Goal: Information Seeking & Learning: Learn about a topic

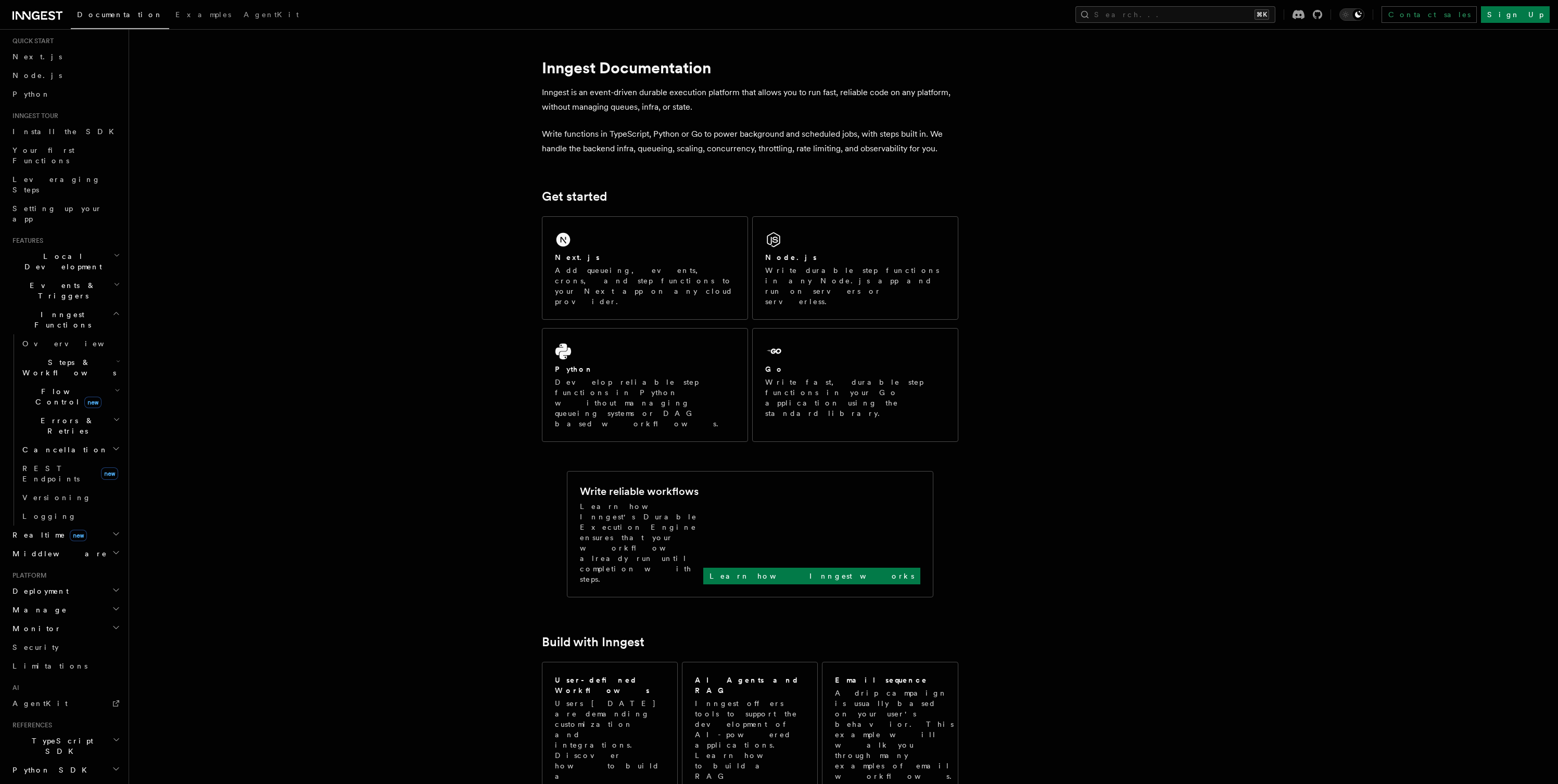
scroll to position [28, 0]
click at [52, 386] on span "Flow Control new" at bounding box center [66, 396] width 96 height 21
click at [60, 456] on span "Concurrency" at bounding box center [66, 460] width 69 height 8
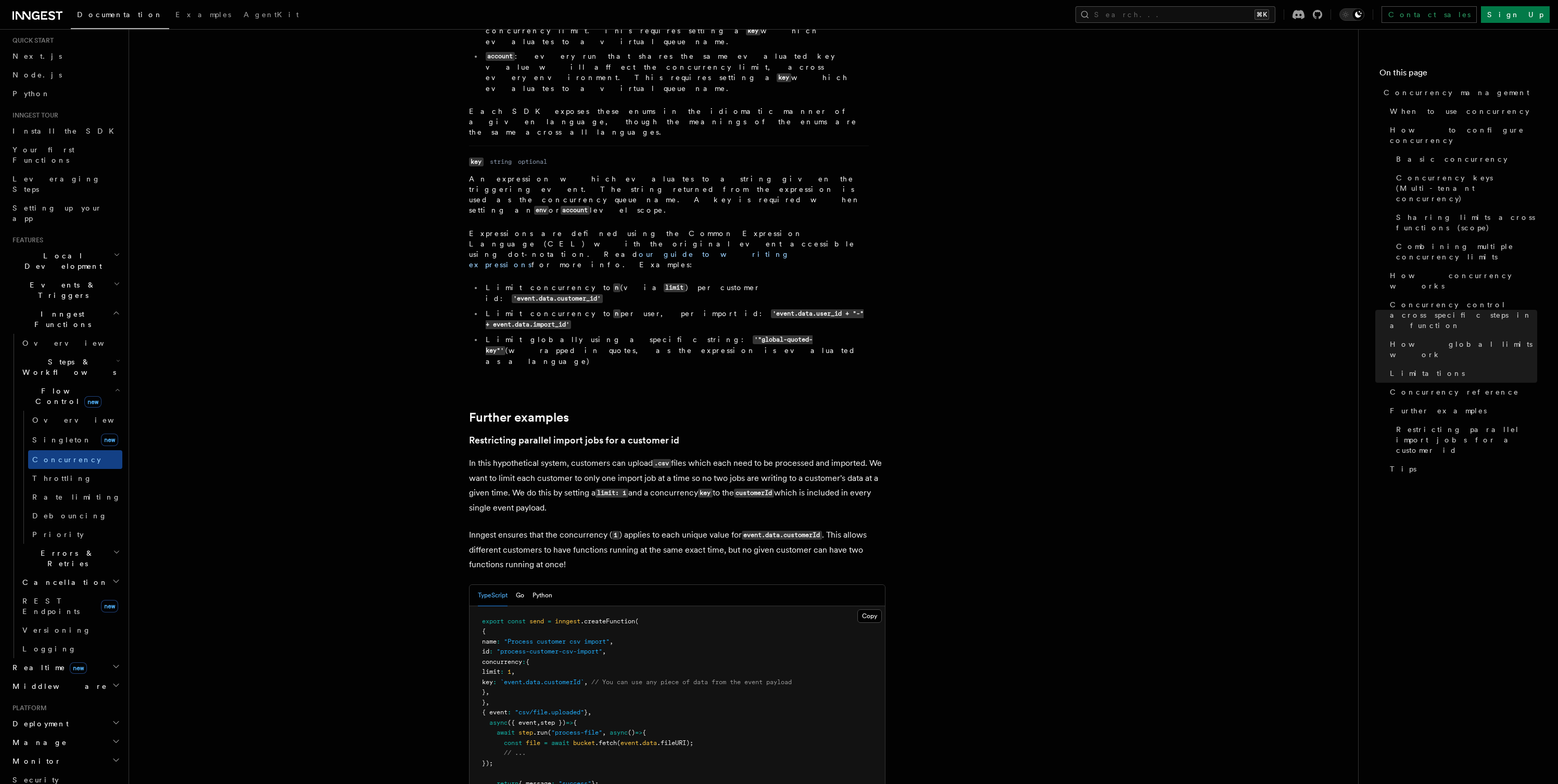
scroll to position [3868, 0]
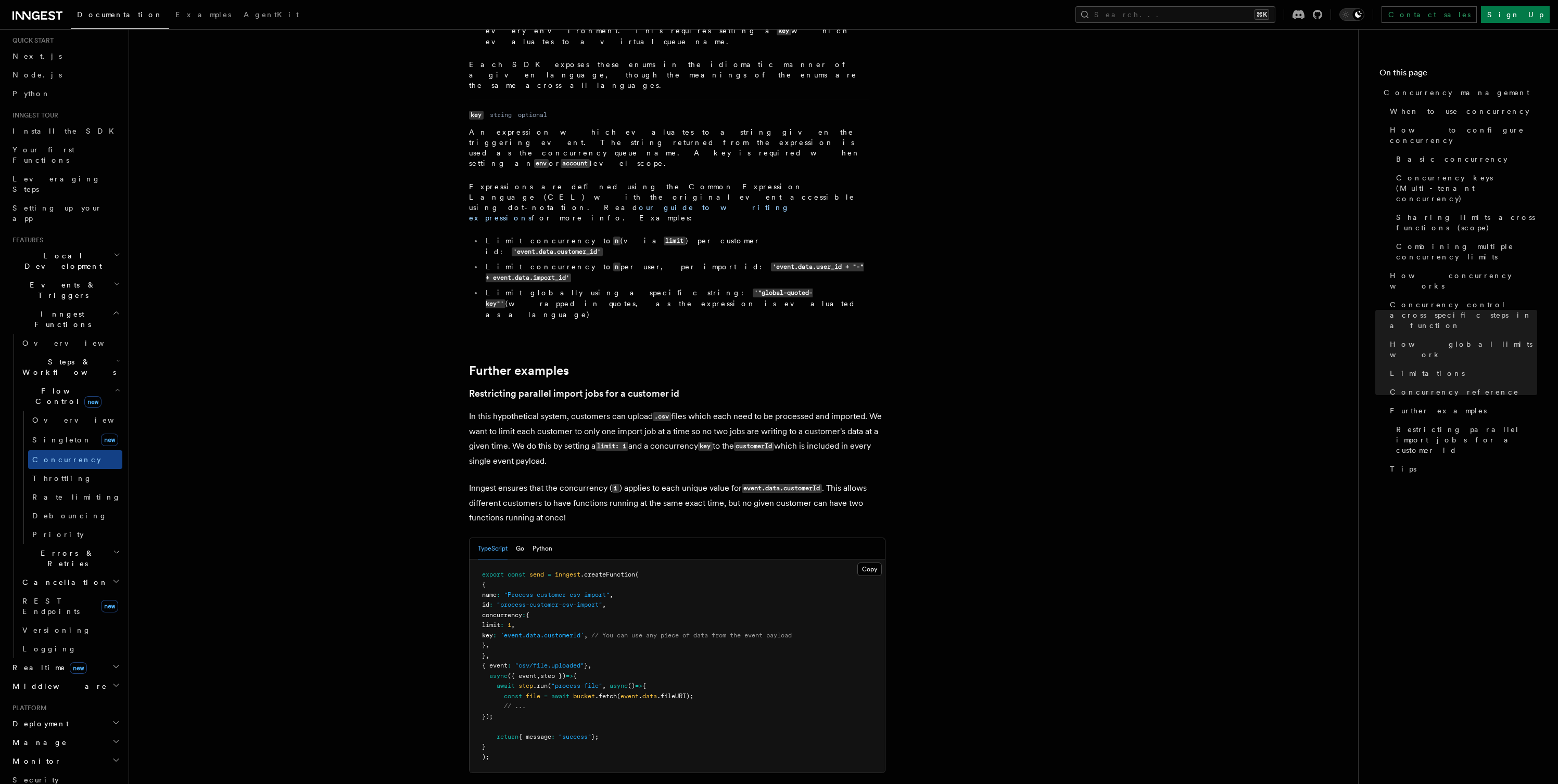
click at [85, 659] on h2 "Realtime new" at bounding box center [65, 668] width 114 height 18
click at [58, 725] on h2 "Middleware" at bounding box center [65, 734] width 114 height 18
click at [54, 510] on span "Errors & Retries" at bounding box center [66, 520] width 95 height 21
click at [56, 510] on span "Errors & Retries" at bounding box center [66, 520] width 95 height 21
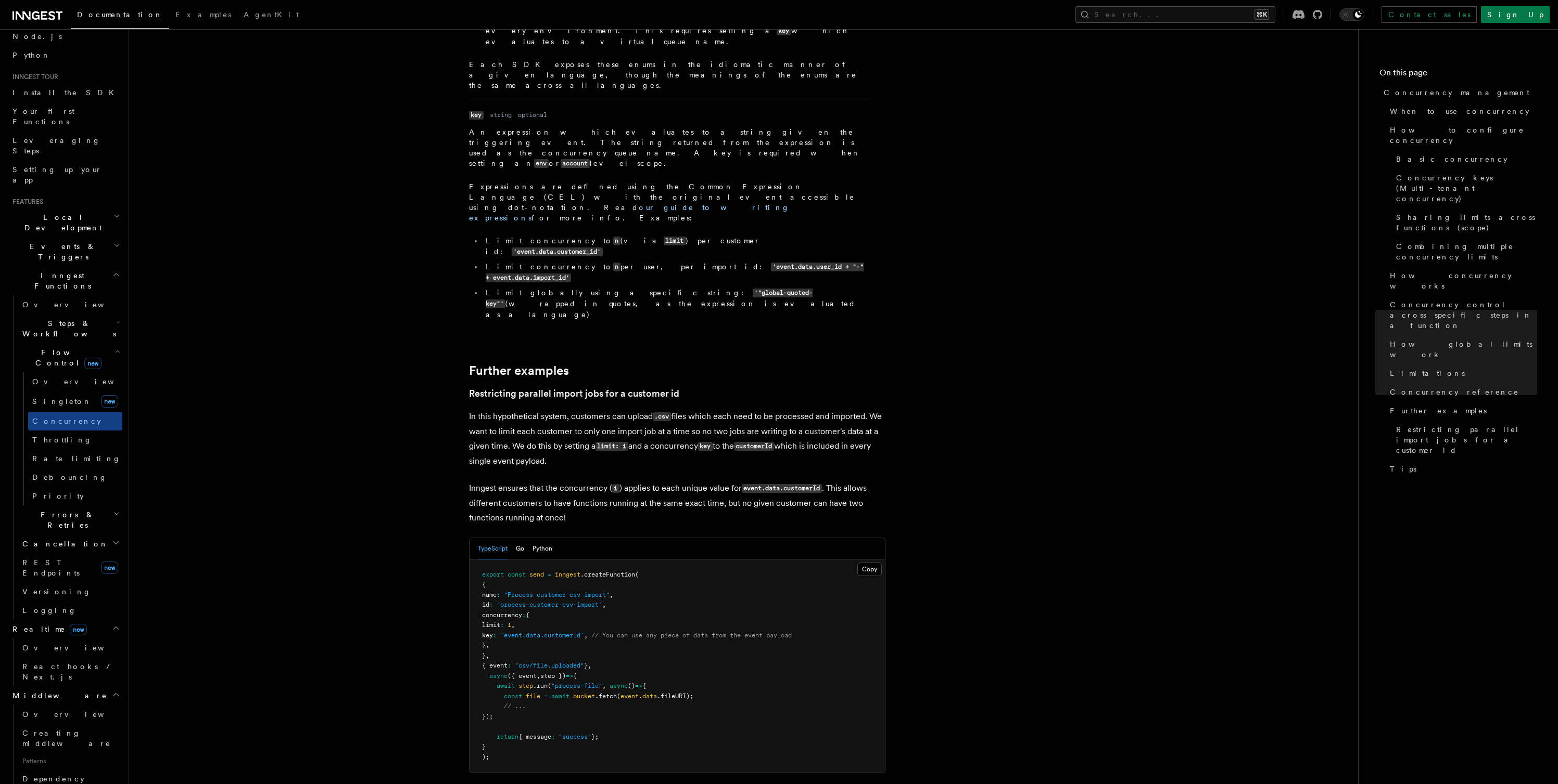
click at [57, 539] on span "Cancellation" at bounding box center [63, 544] width 90 height 10
click at [60, 266] on h2 "Inngest Functions" at bounding box center [65, 281] width 114 height 29
click at [62, 241] on span "Events & Triggers" at bounding box center [60, 251] width 105 height 21
click at [72, 502] on link "Fan out" at bounding box center [70, 511] width 104 height 18
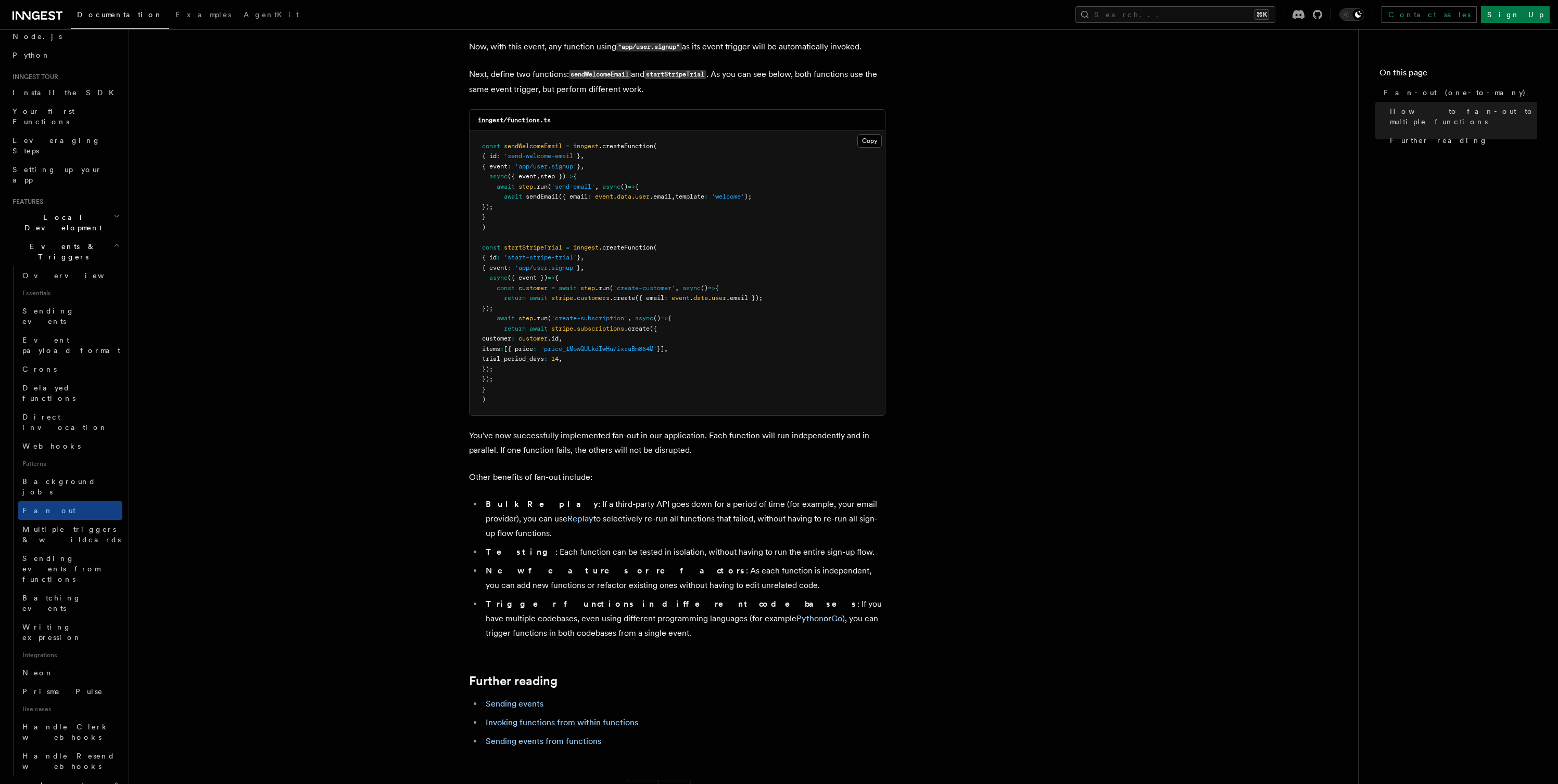
scroll to position [1057, 0]
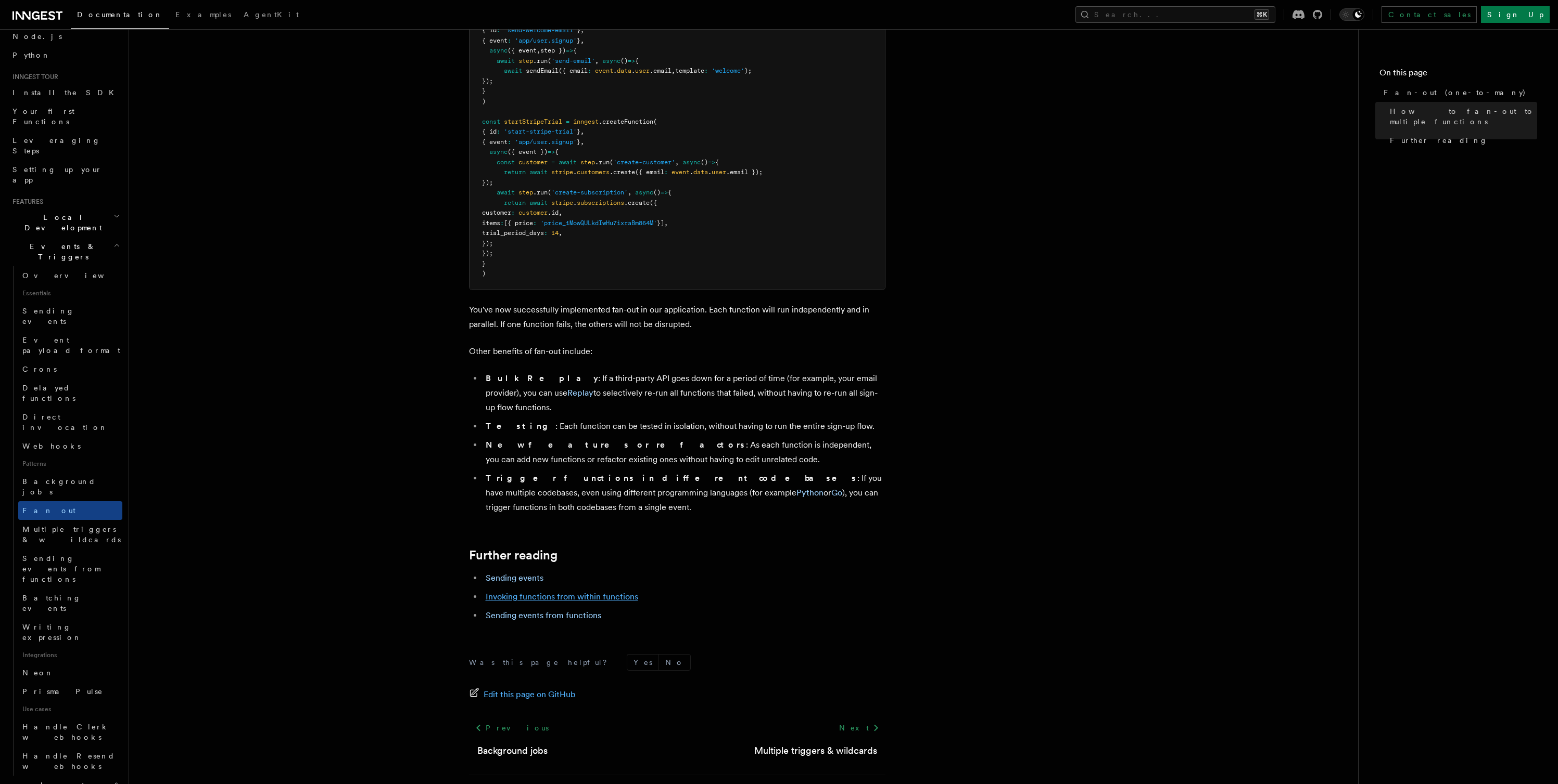
click at [506, 592] on link "Invoking functions from within functions" at bounding box center [561, 597] width 153 height 10
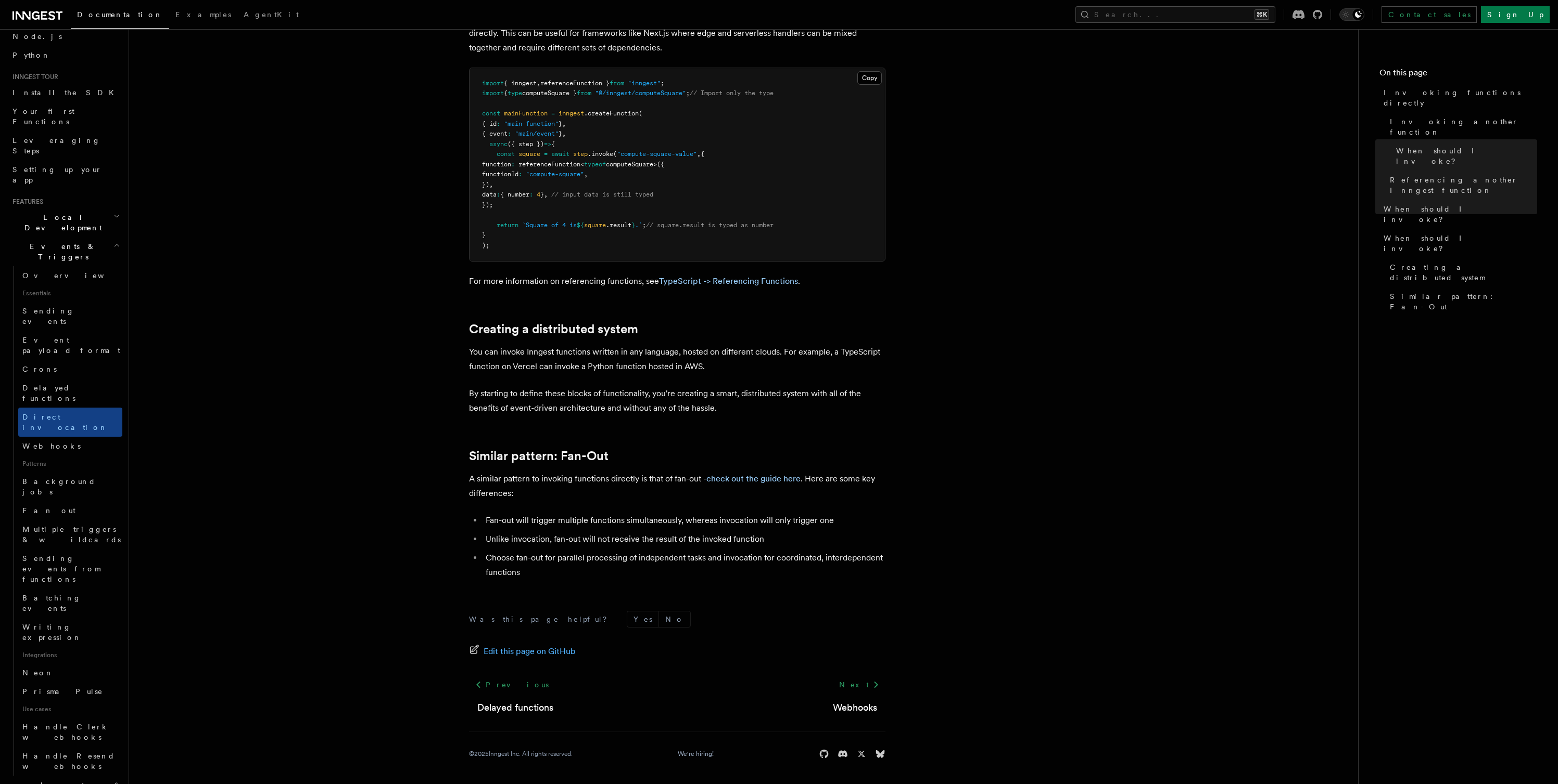
scroll to position [1138, 0]
click at [68, 594] on span "Batching events" at bounding box center [51, 603] width 59 height 18
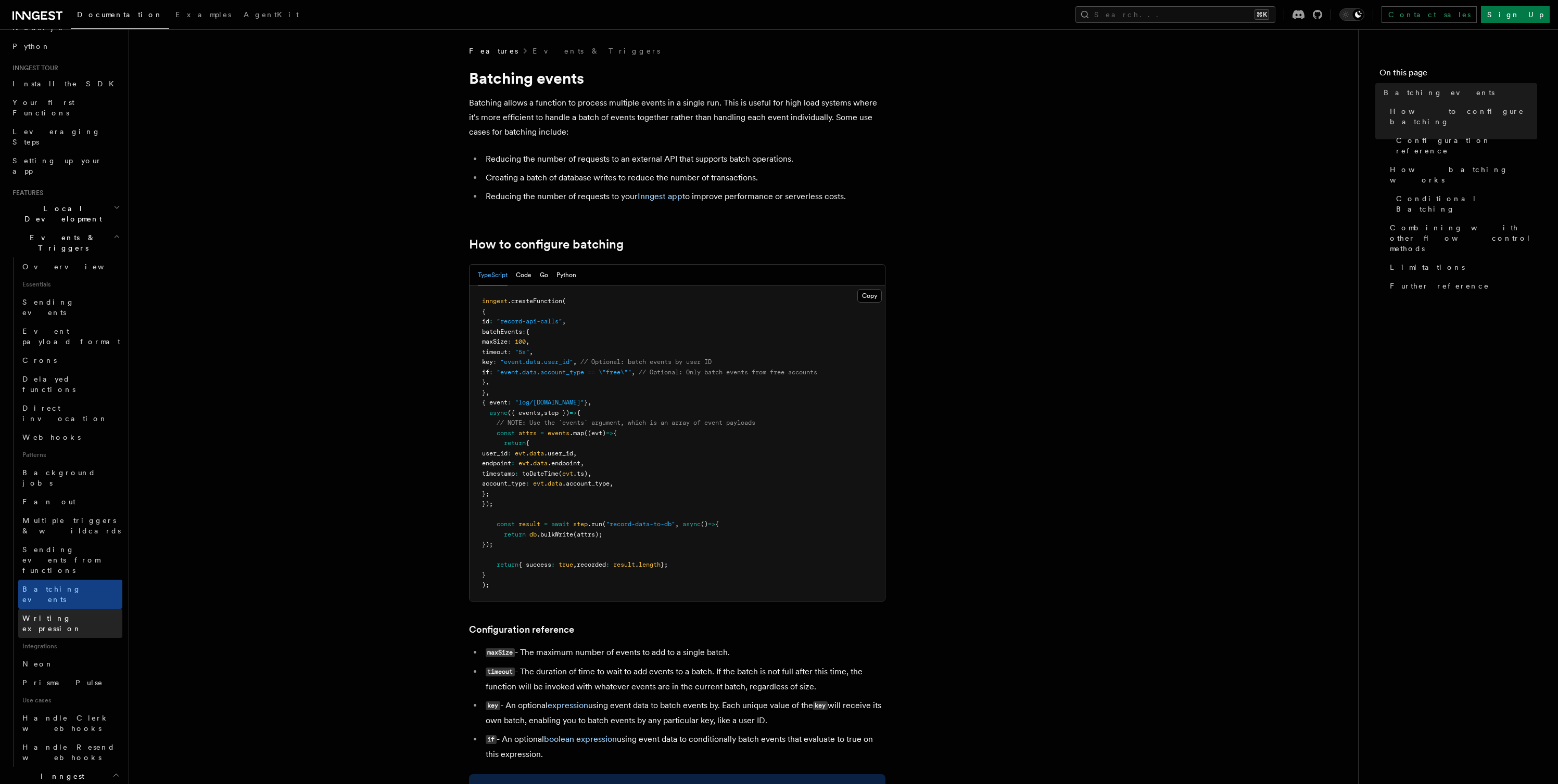
scroll to position [76, 0]
click at [73, 614] on span "Writing expression" at bounding box center [51, 623] width 59 height 18
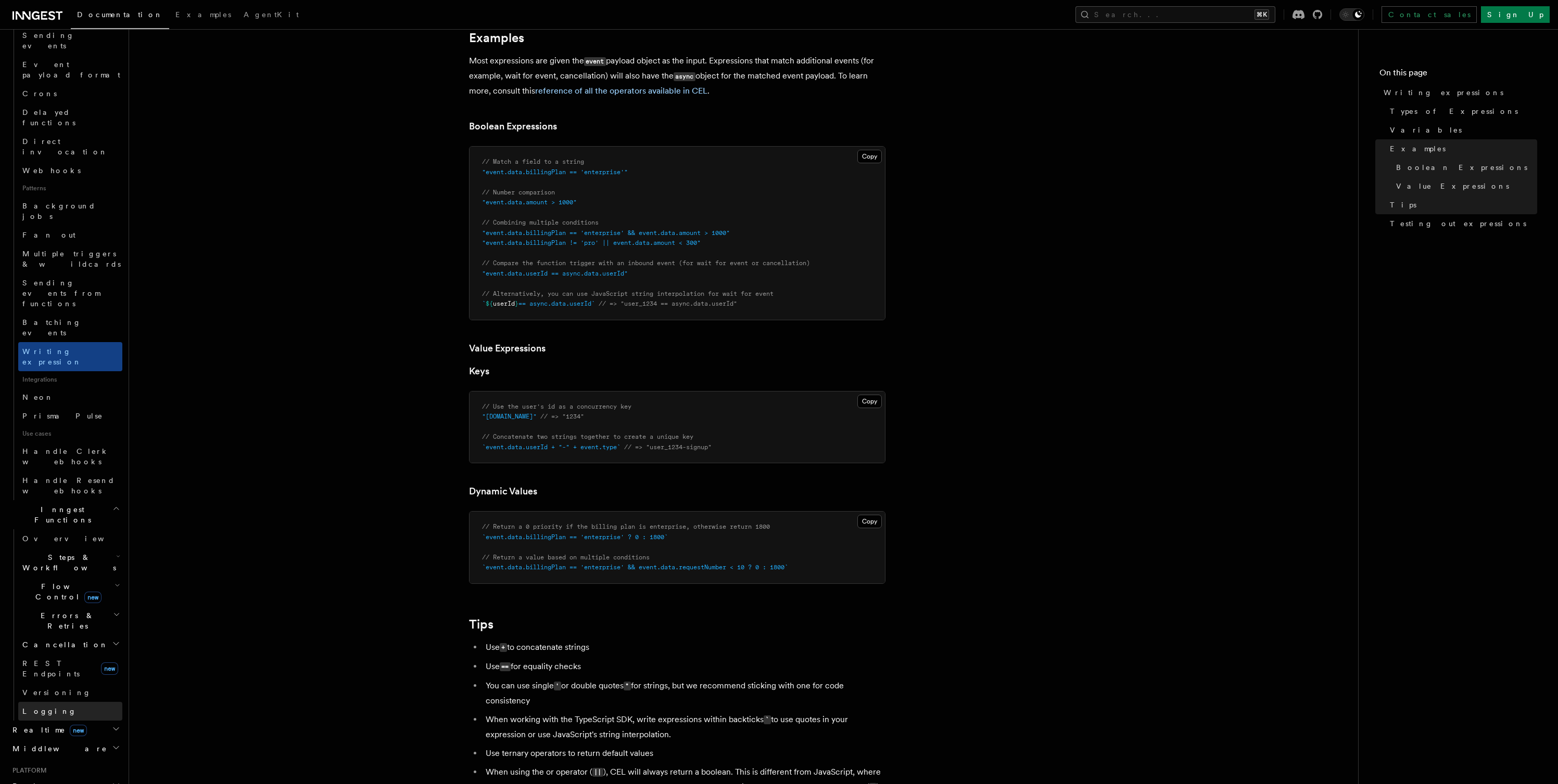
scroll to position [366, 0]
click at [55, 528] on span "Steps & Workflows" at bounding box center [67, 538] width 98 height 21
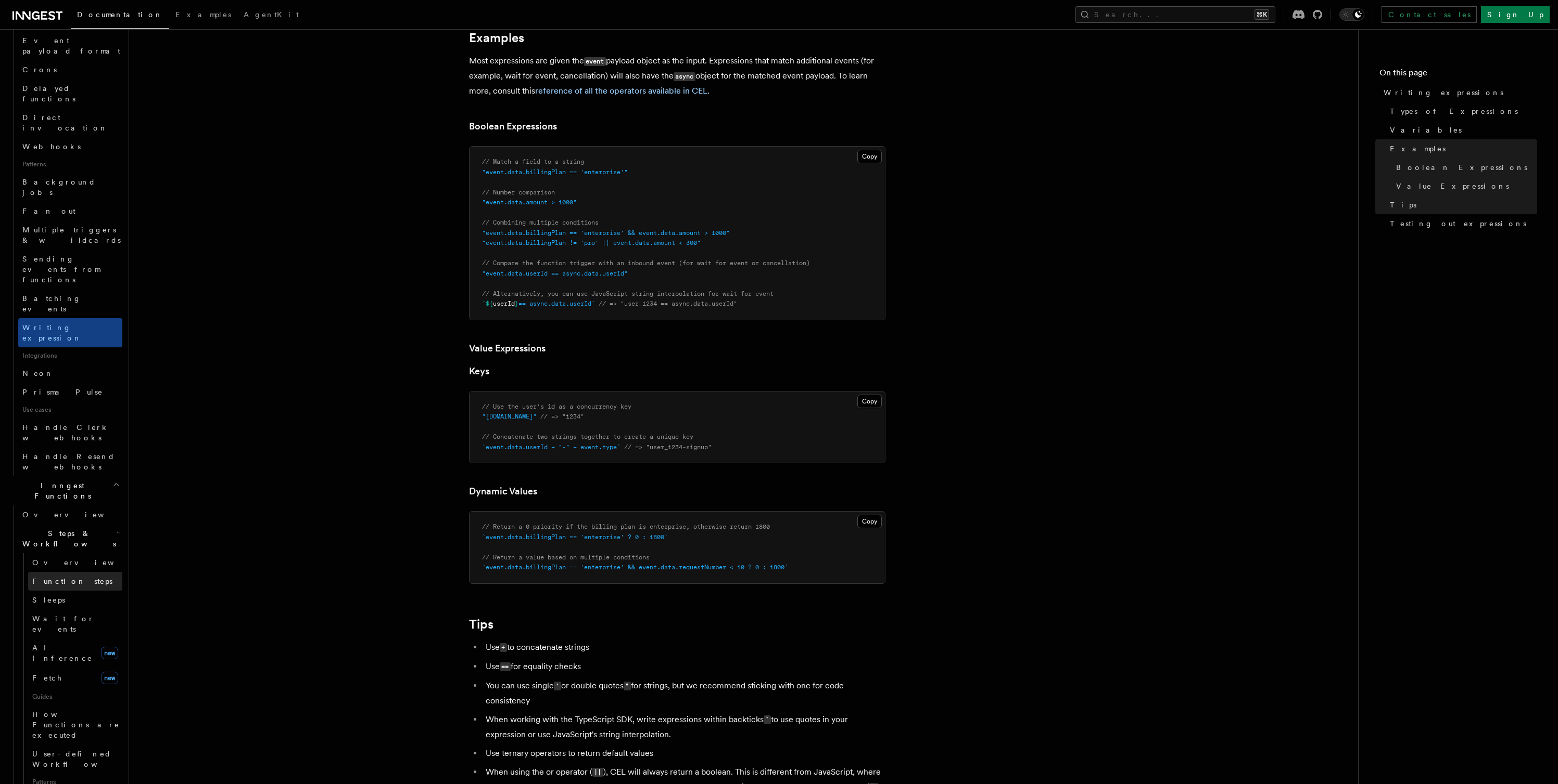
click at [62, 577] on span "Function steps" at bounding box center [72, 581] width 80 height 8
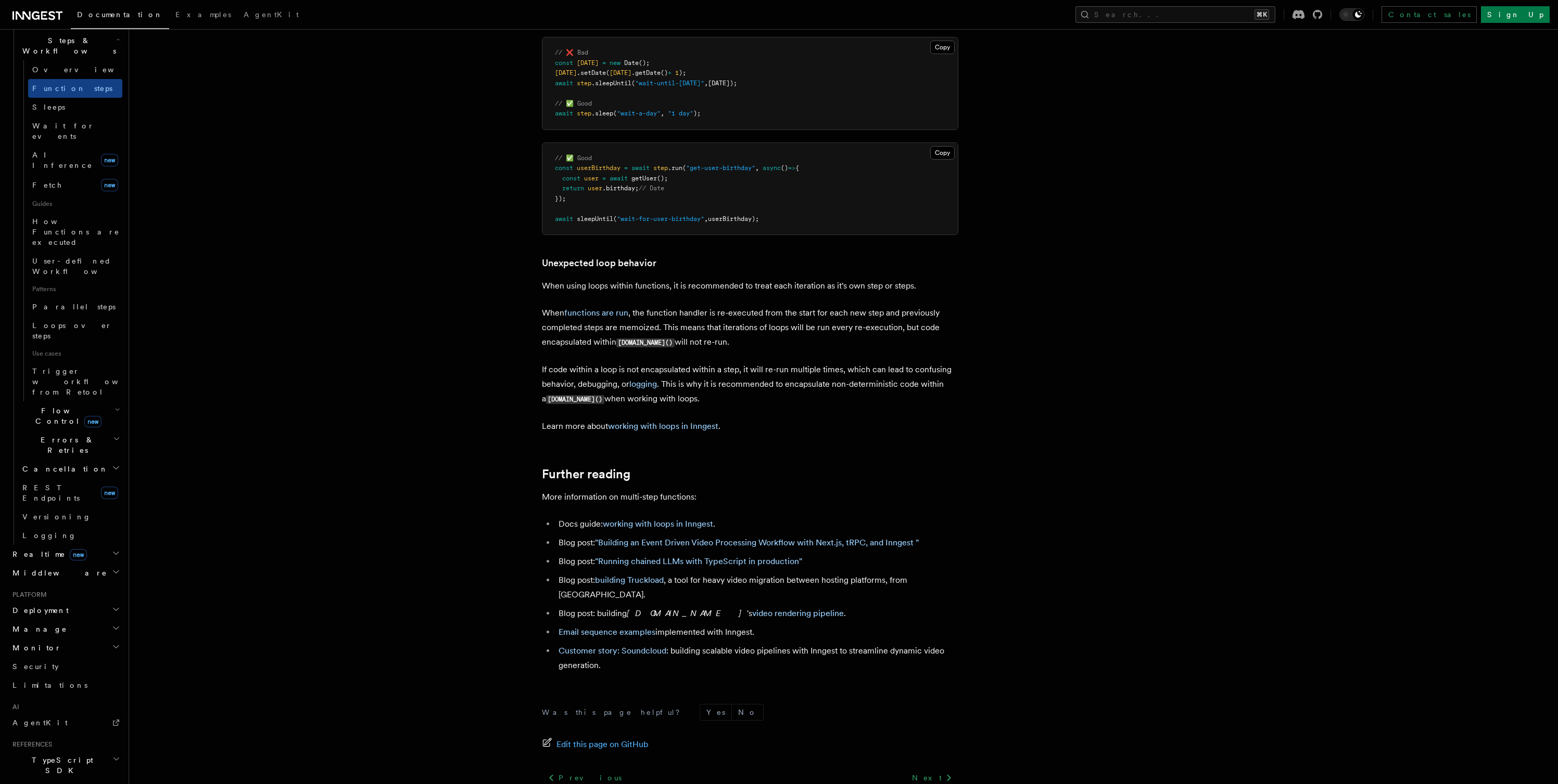
scroll to position [3119, 0]
click at [49, 406] on span "Flow Control new" at bounding box center [66, 416] width 96 height 21
click at [55, 475] on span "Concurrency" at bounding box center [66, 479] width 69 height 8
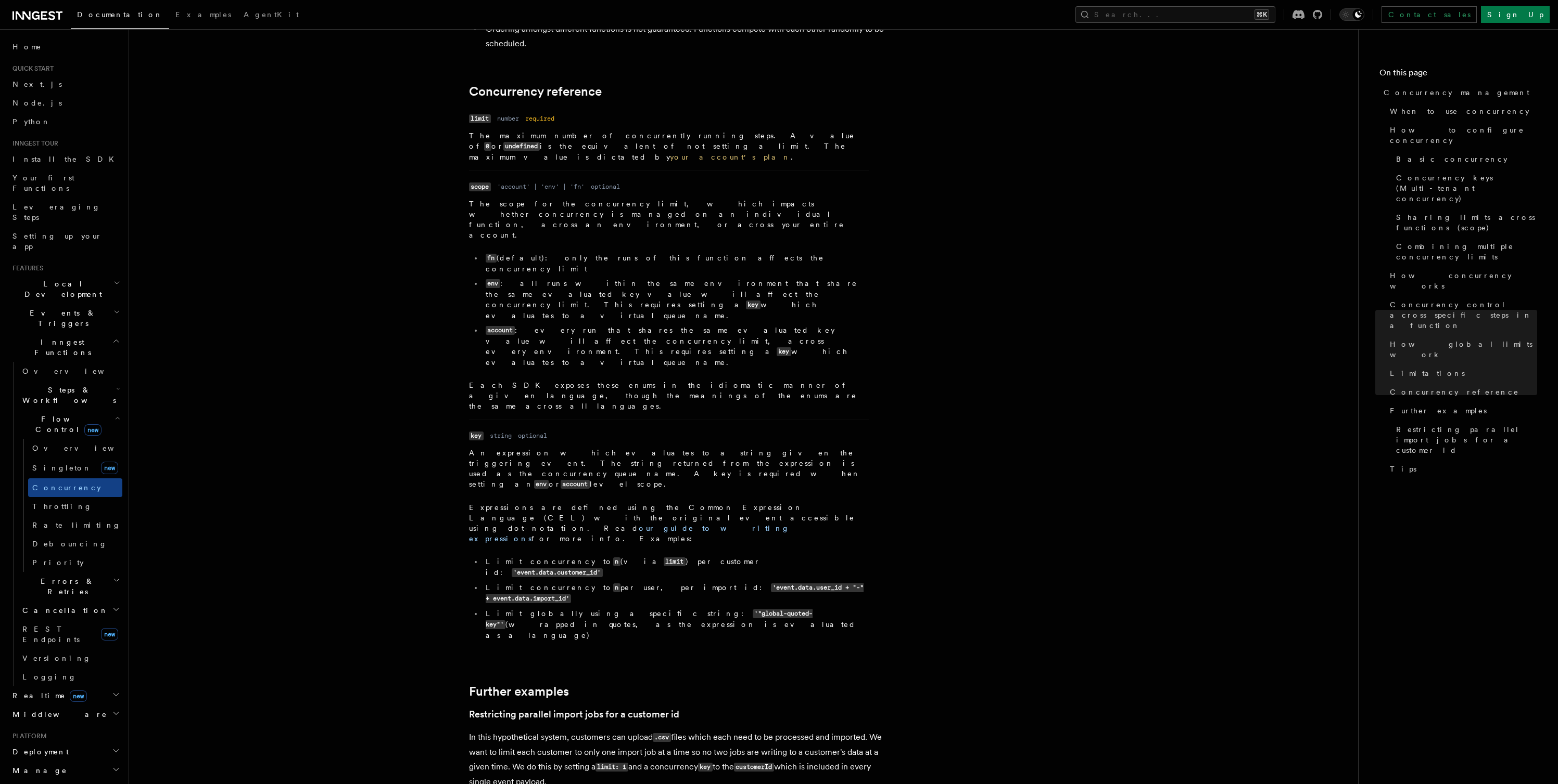
scroll to position [3540, 0]
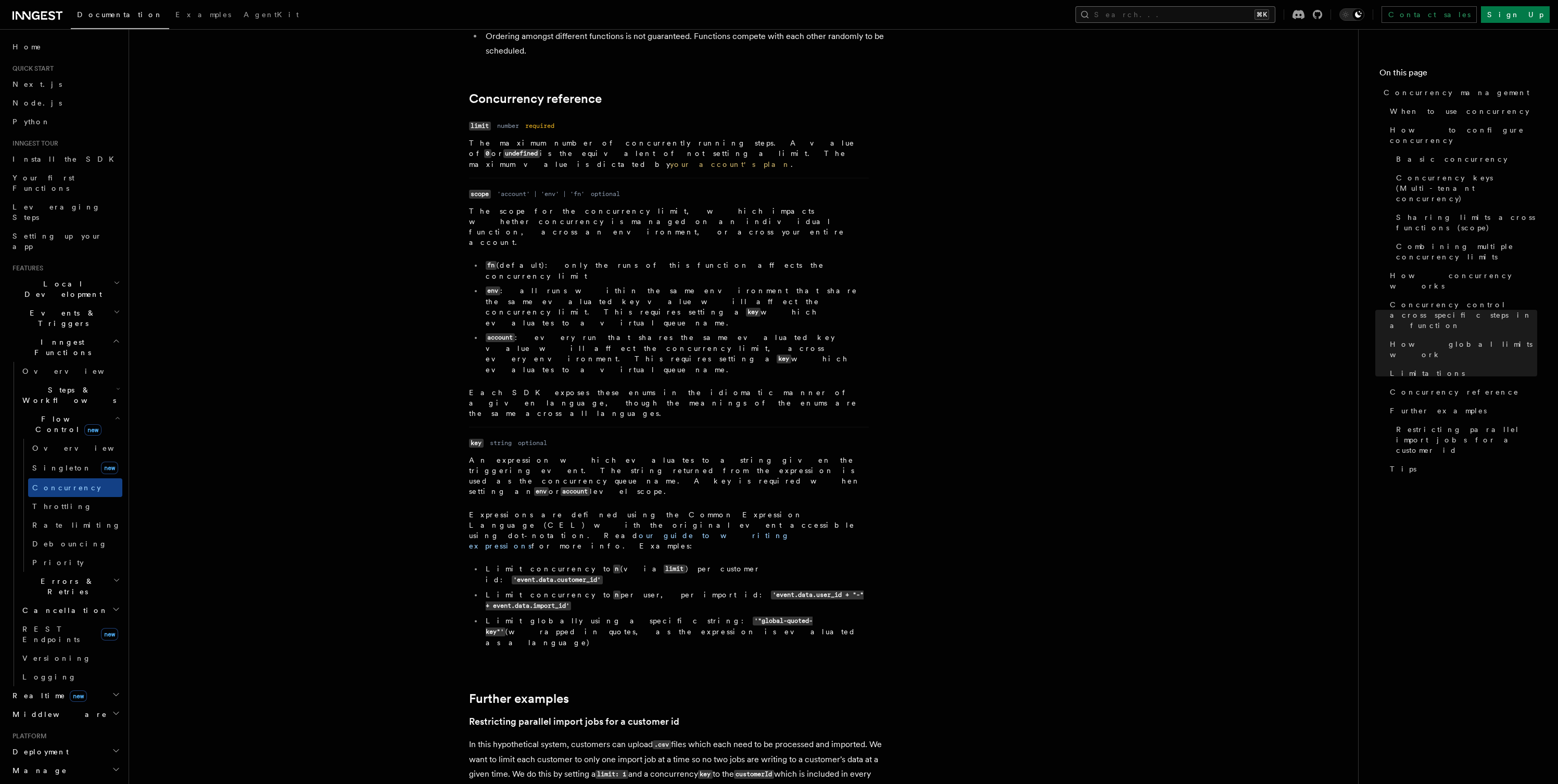
click at [1275, 16] on button "Search... ⌘K" at bounding box center [1175, 15] width 200 height 16
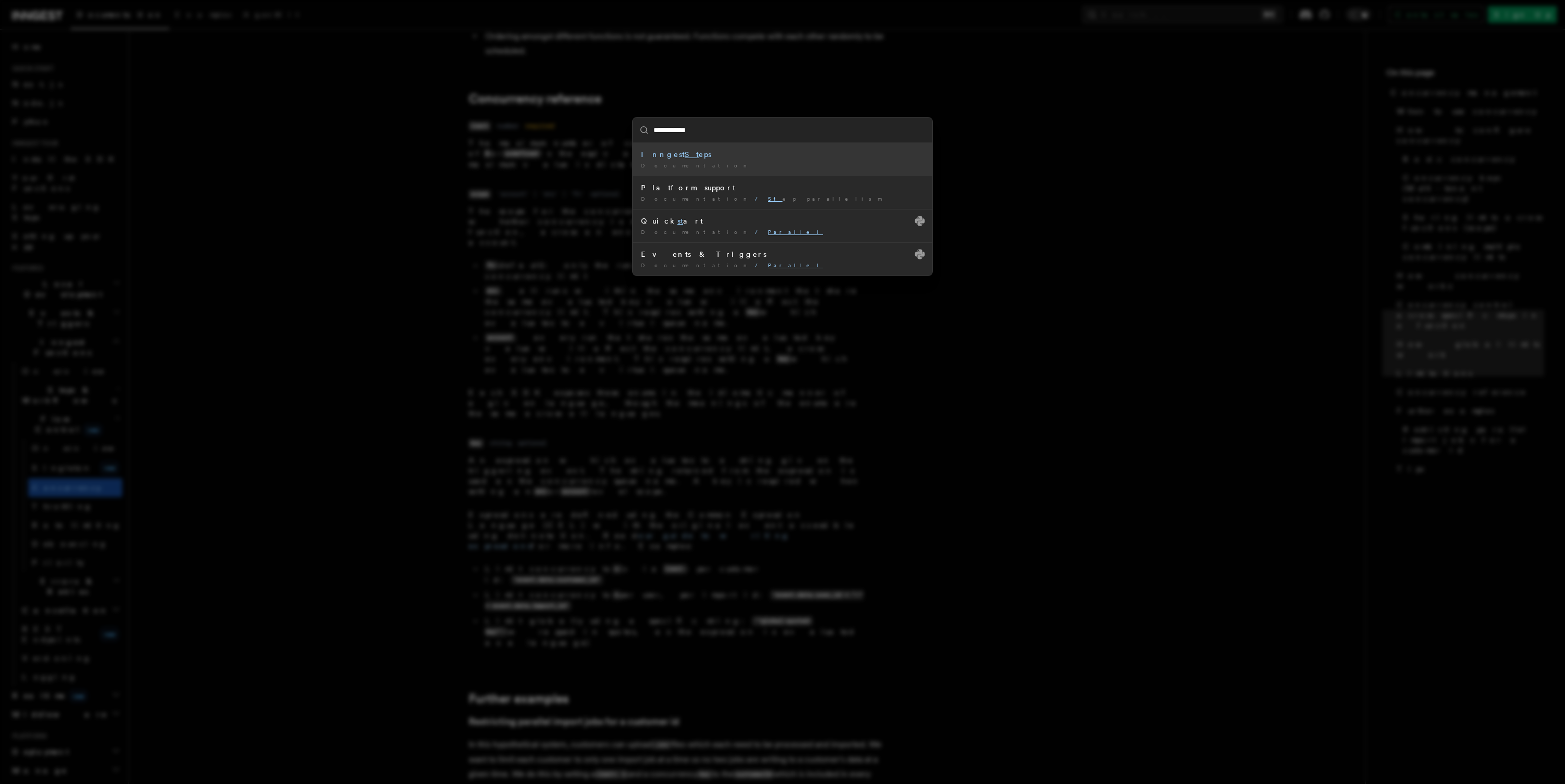
type input "**********"
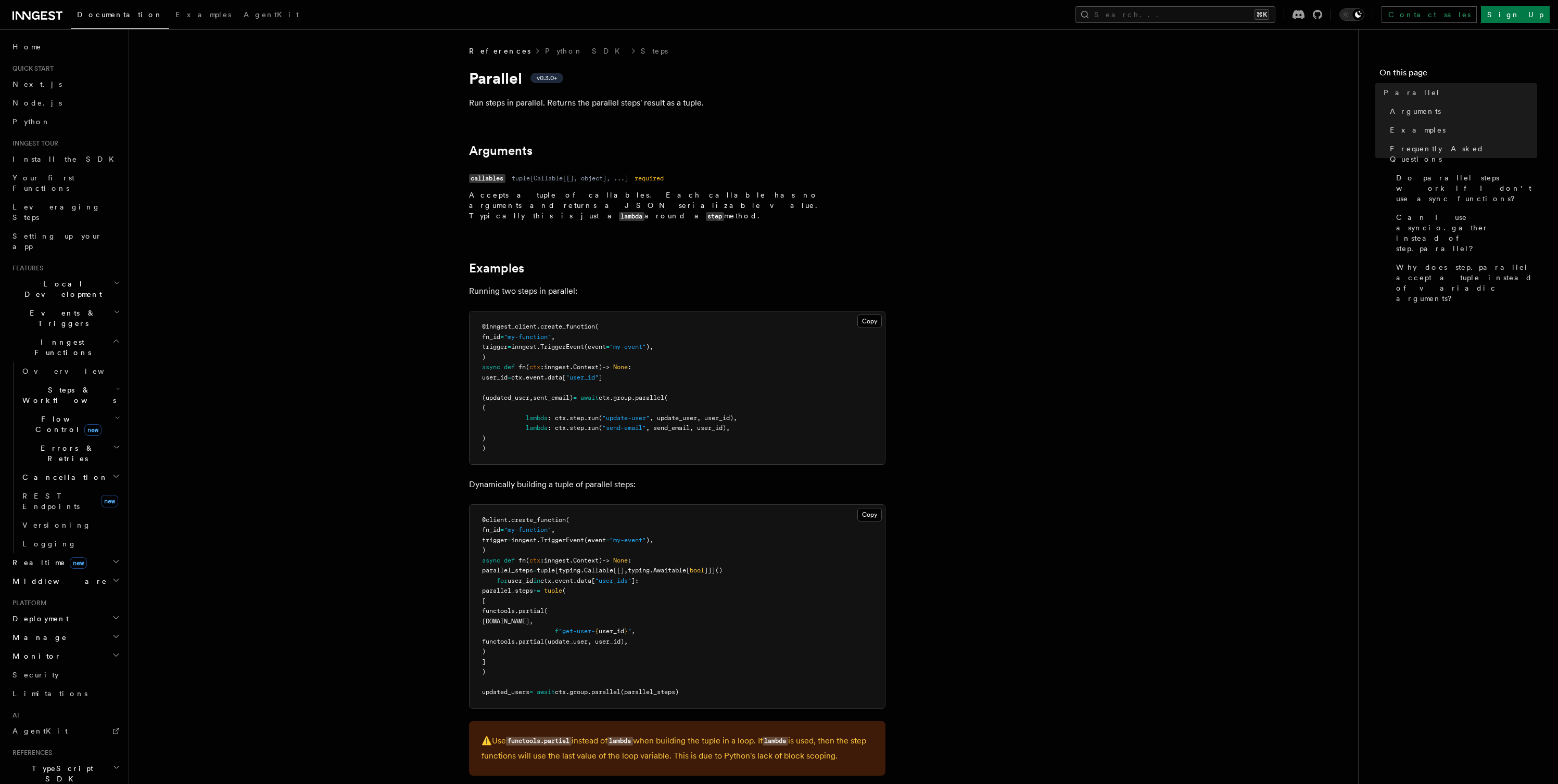
click at [67, 414] on span "Flow Control new" at bounding box center [66, 424] width 96 height 21
click at [59, 458] on link "Singleton new" at bounding box center [75, 468] width 94 height 21
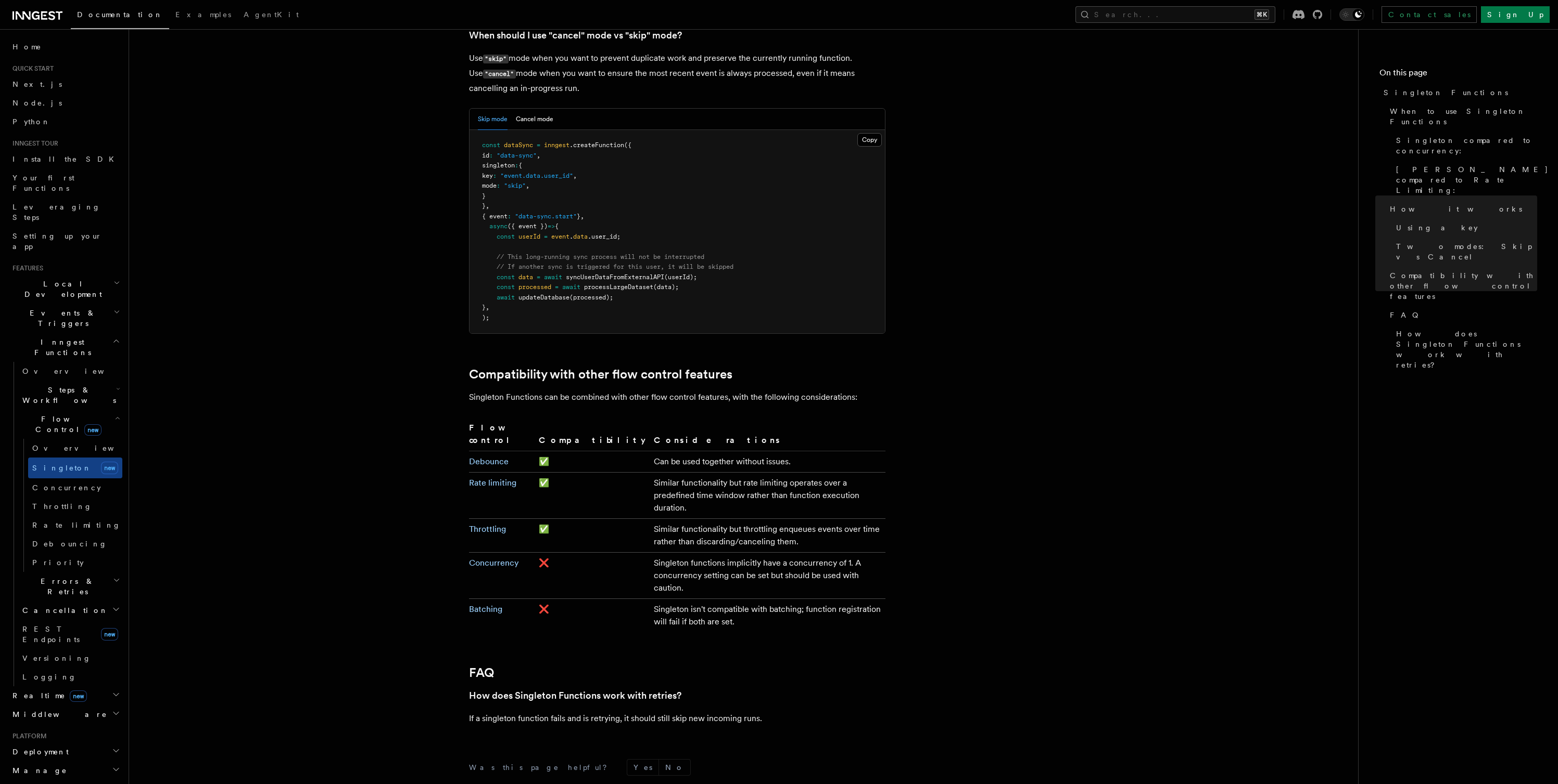
scroll to position [1469, 0]
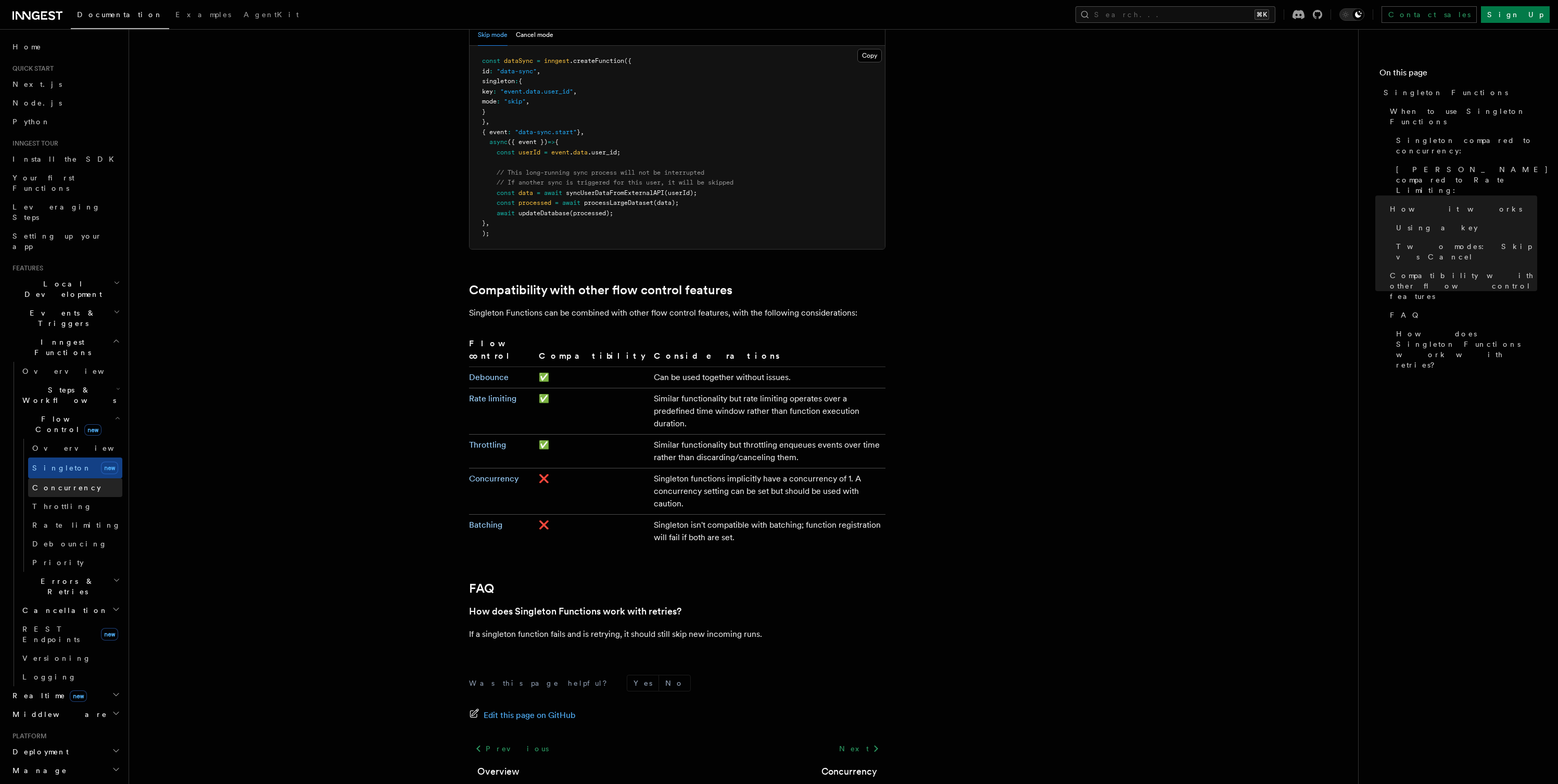
click at [54, 483] on span "Concurrency" at bounding box center [66, 487] width 69 height 8
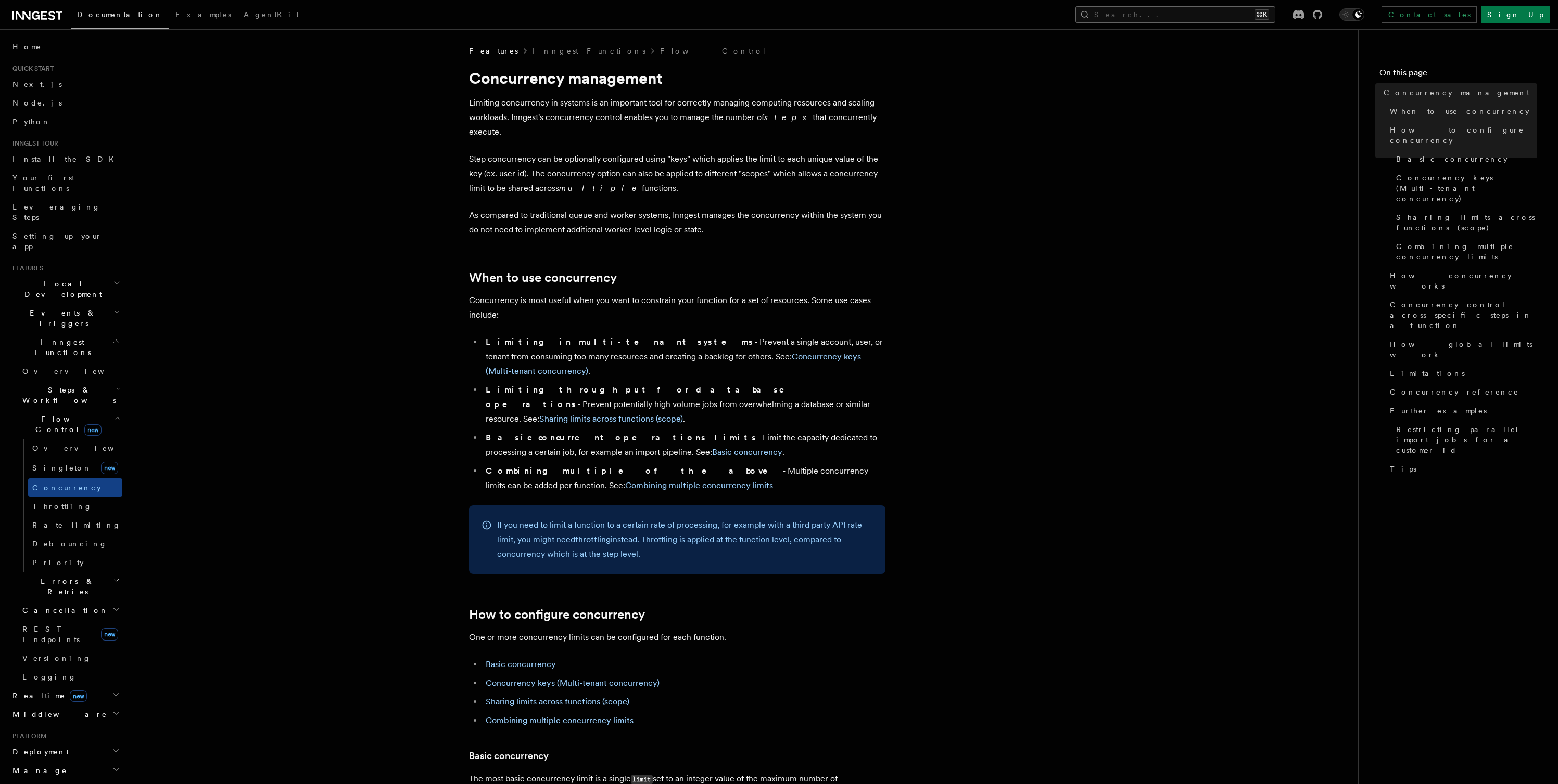
click at [1183, 16] on button "Search... ⌘K" at bounding box center [1175, 15] width 200 height 16
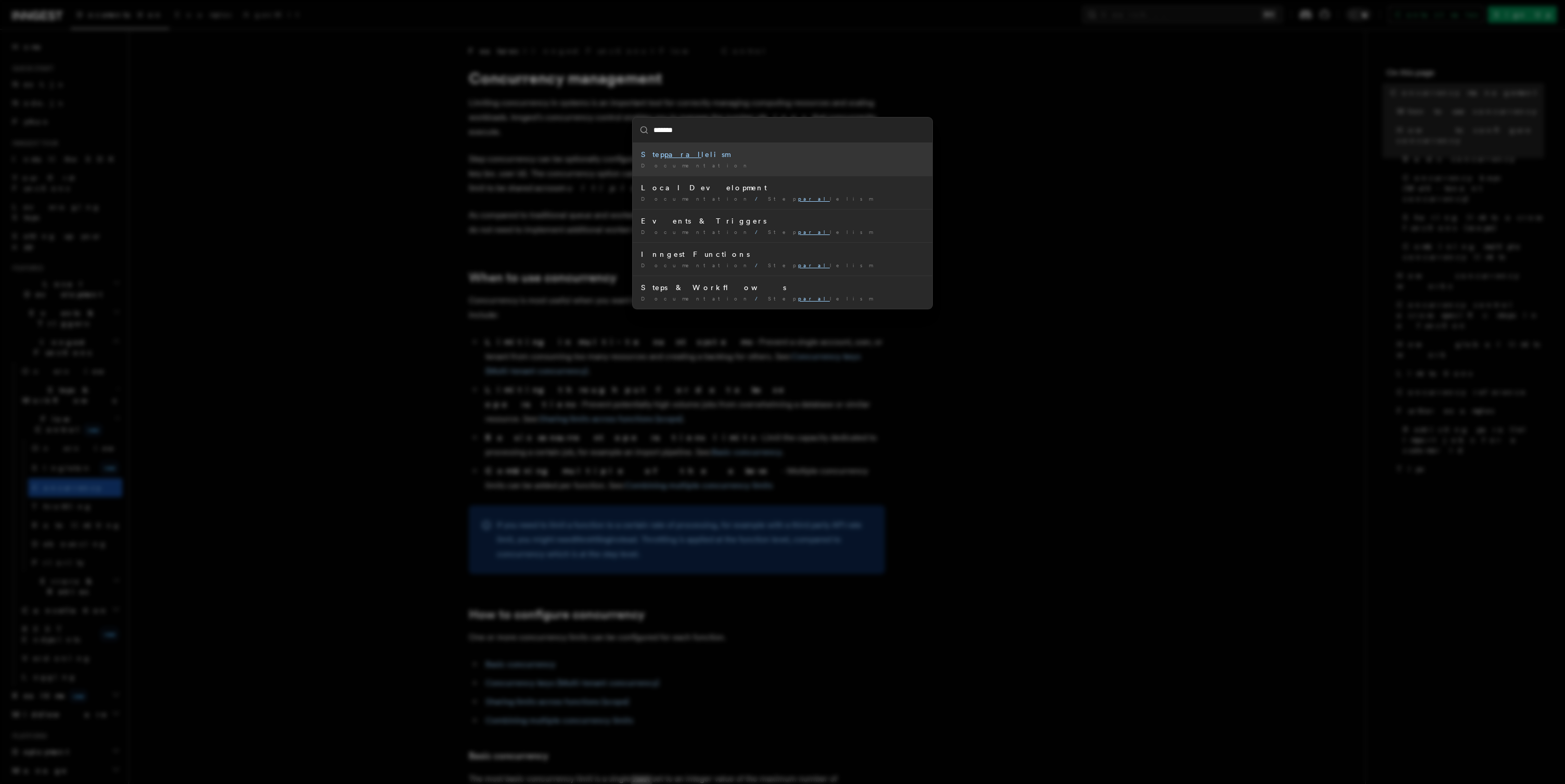
type input "********"
click at [662, 150] on mark "Parallel" at bounding box center [669, 154] width 57 height 8
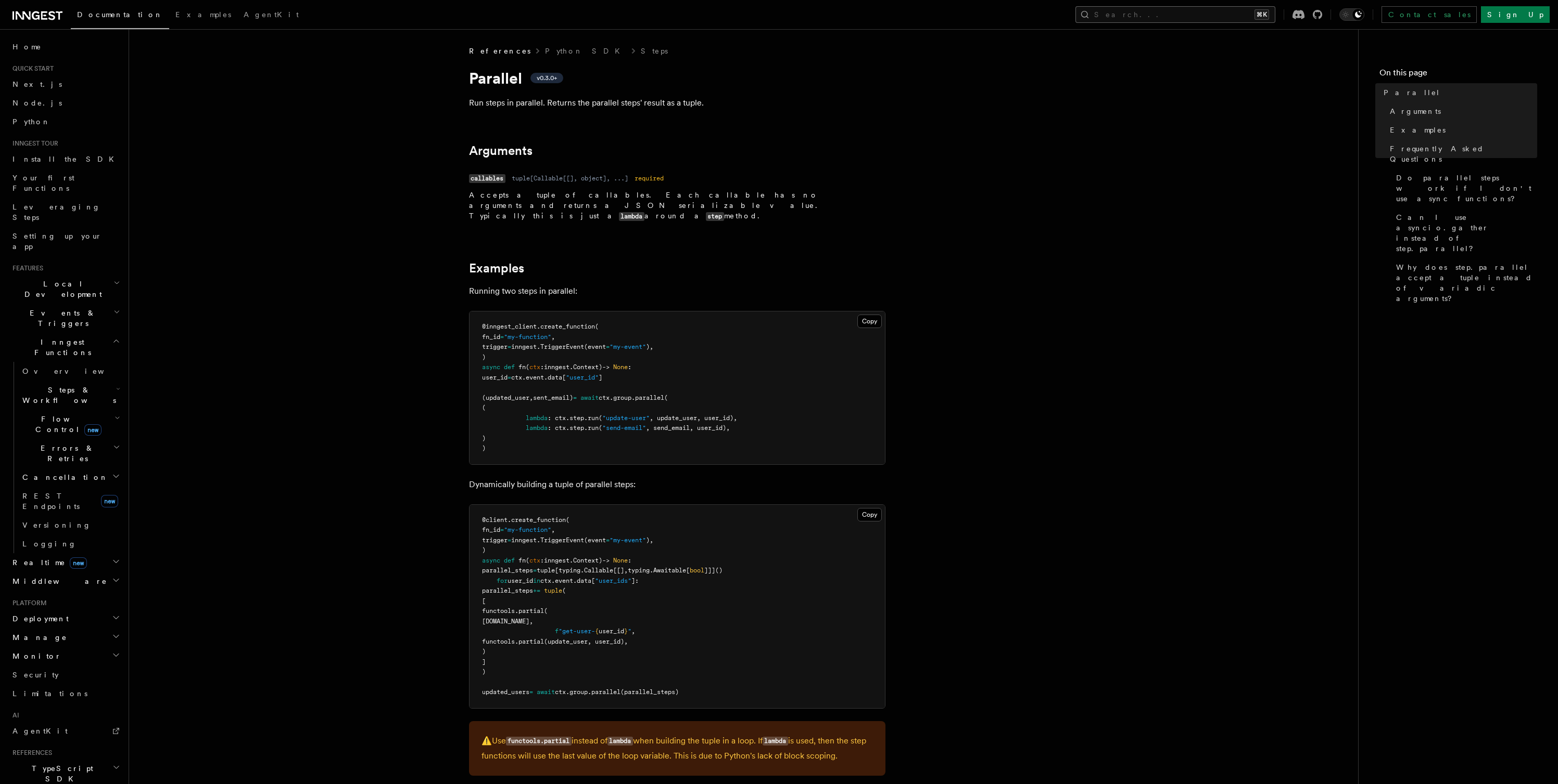
click at [1189, 18] on button "Search... ⌘K" at bounding box center [1175, 15] width 200 height 16
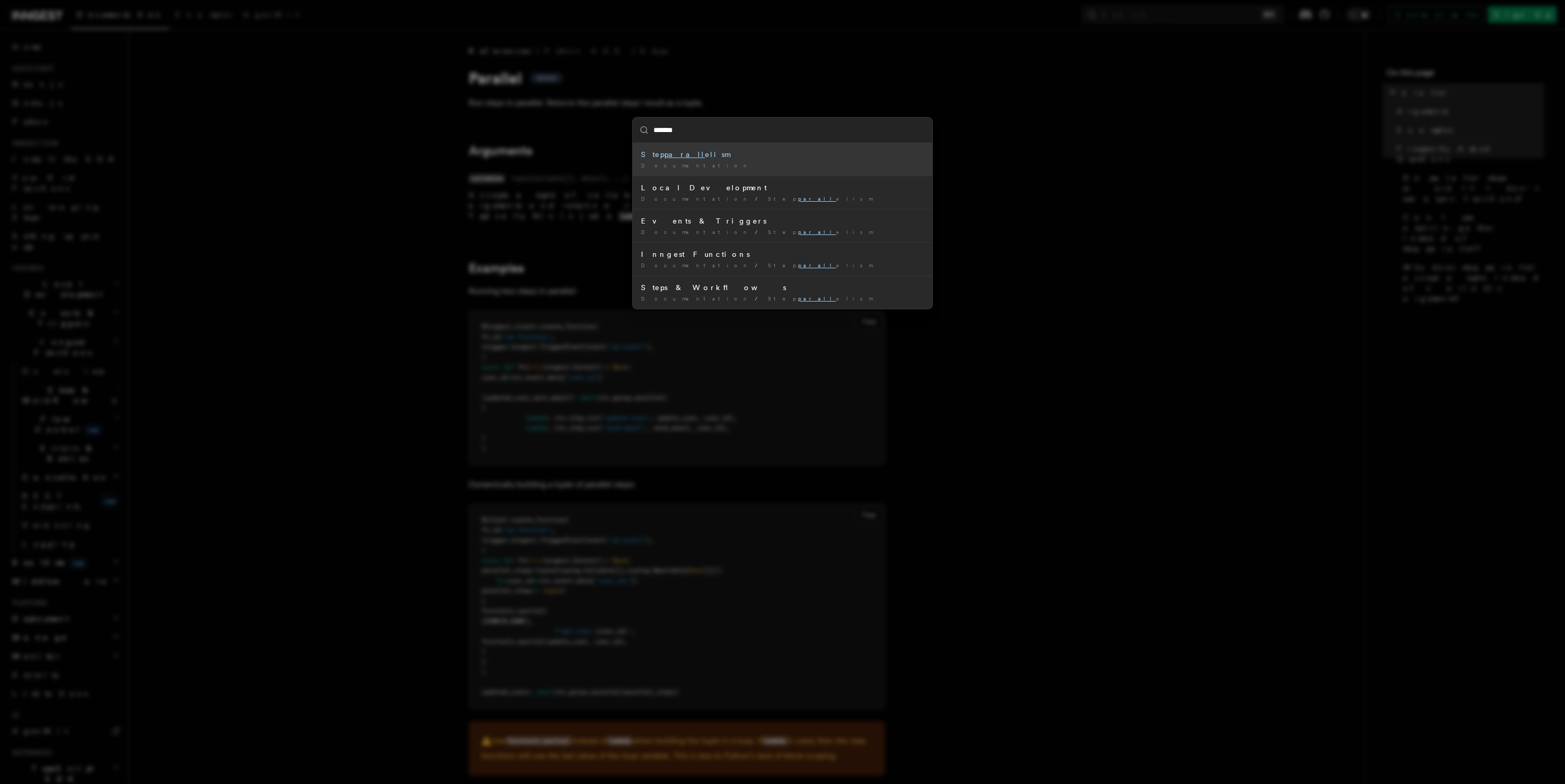
type input "********"
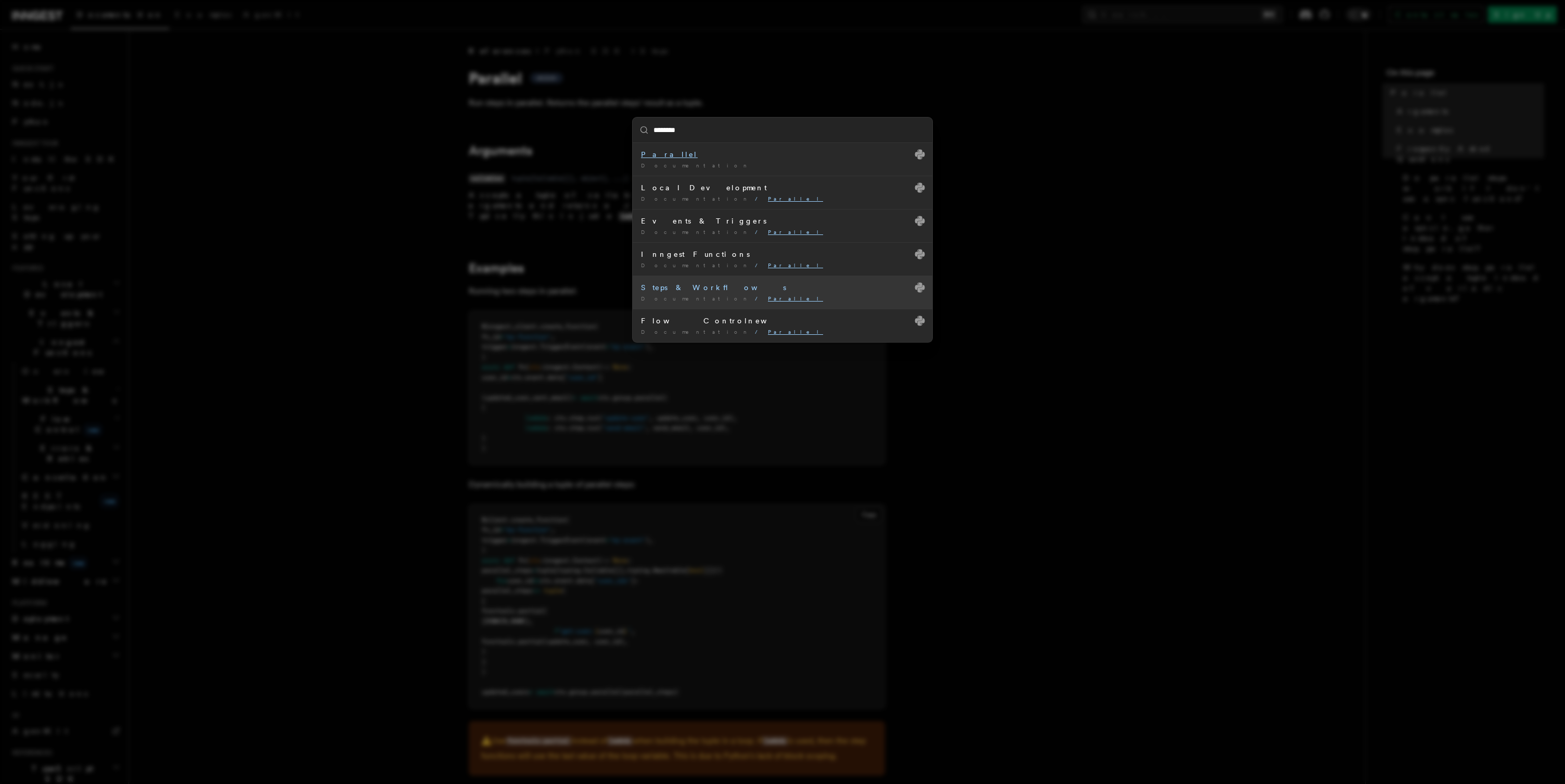
click at [668, 288] on div "Steps & Workflows" at bounding box center [782, 287] width 283 height 10
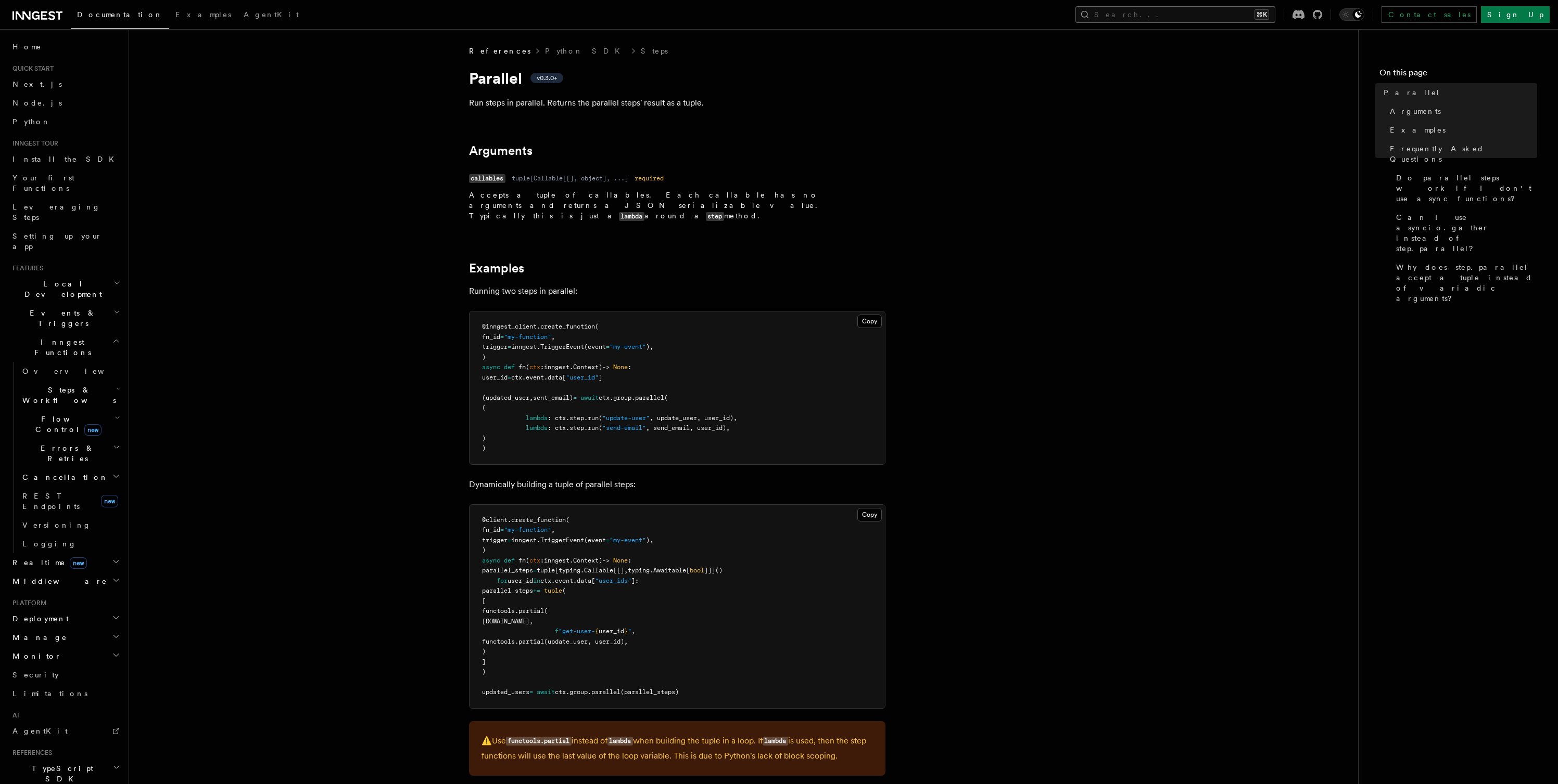
click at [1216, 14] on button "Search... ⌘K" at bounding box center [1175, 15] width 200 height 16
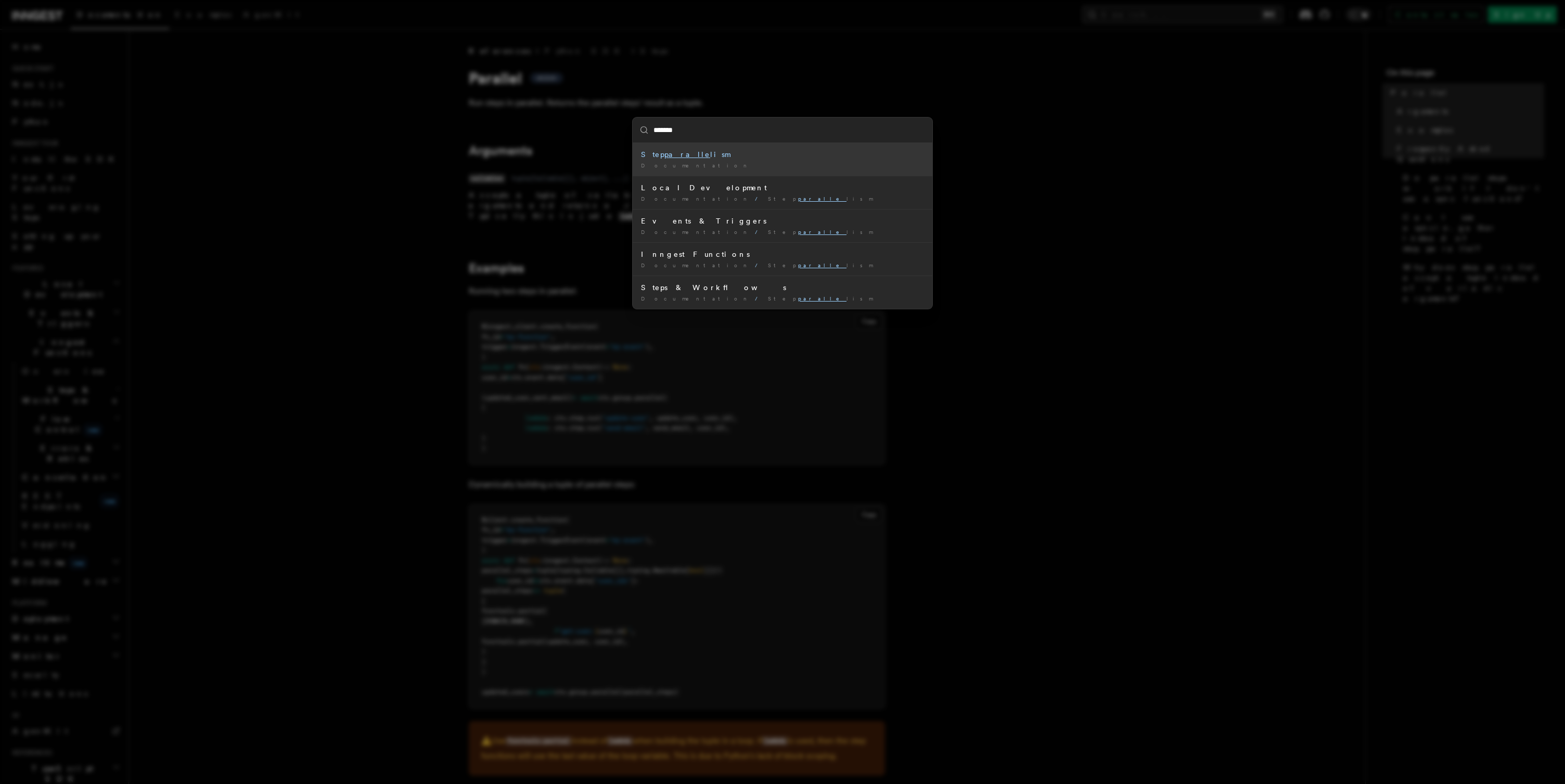
type input "********"
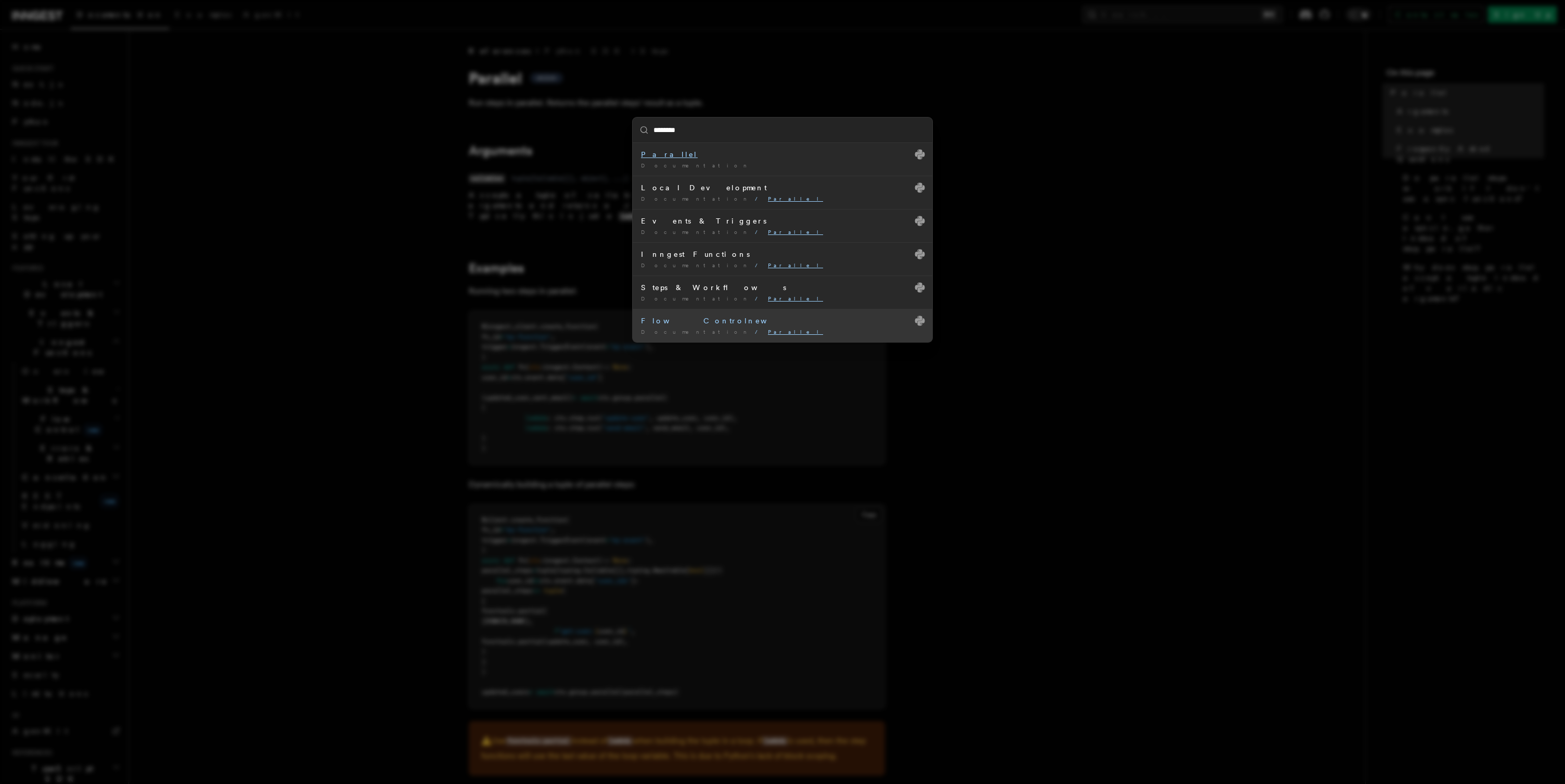
click at [687, 320] on div "Flow Controlnew" at bounding box center [782, 320] width 283 height 10
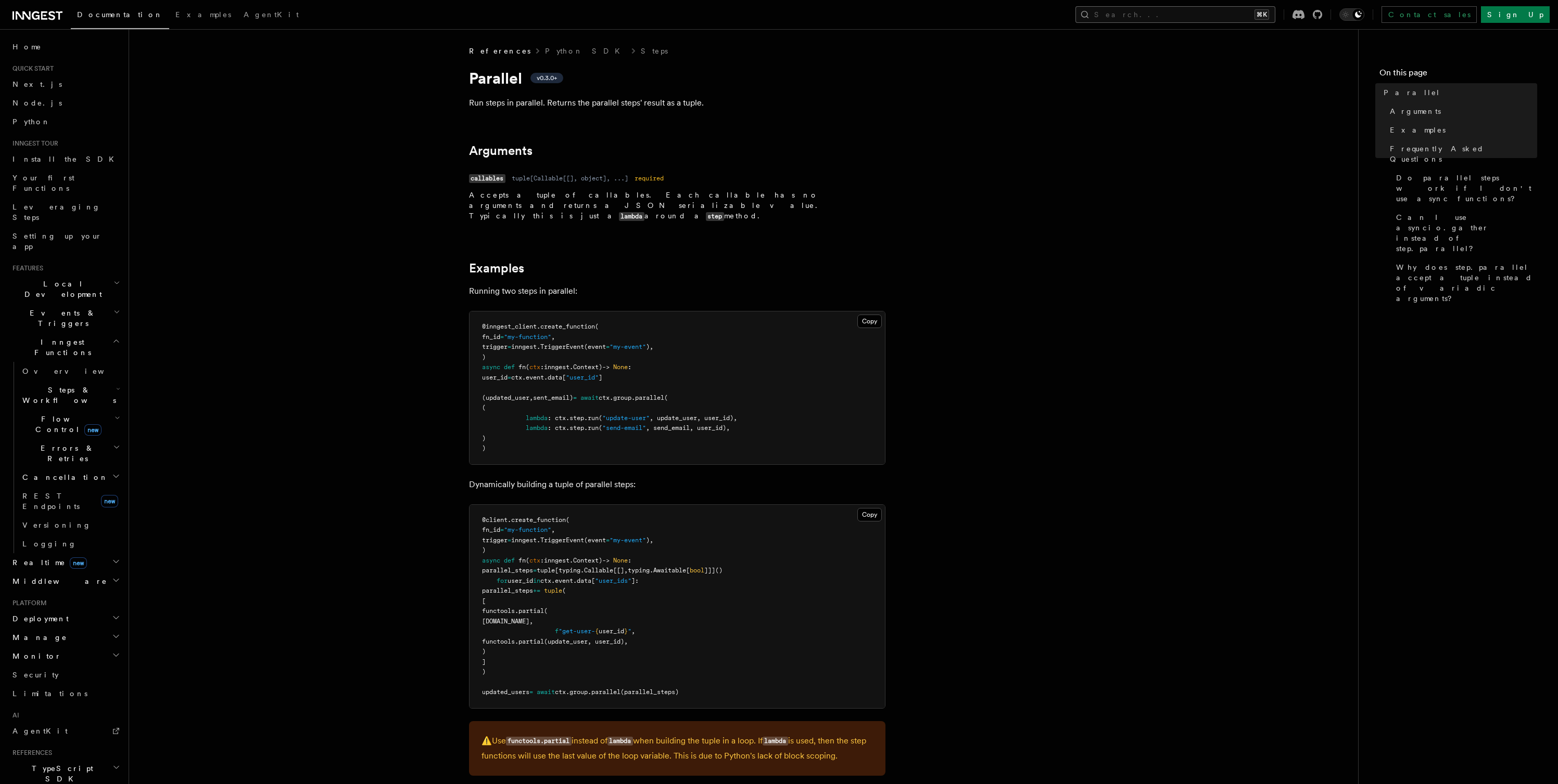
click at [1190, 16] on button "Search... ⌘K" at bounding box center [1175, 15] width 200 height 16
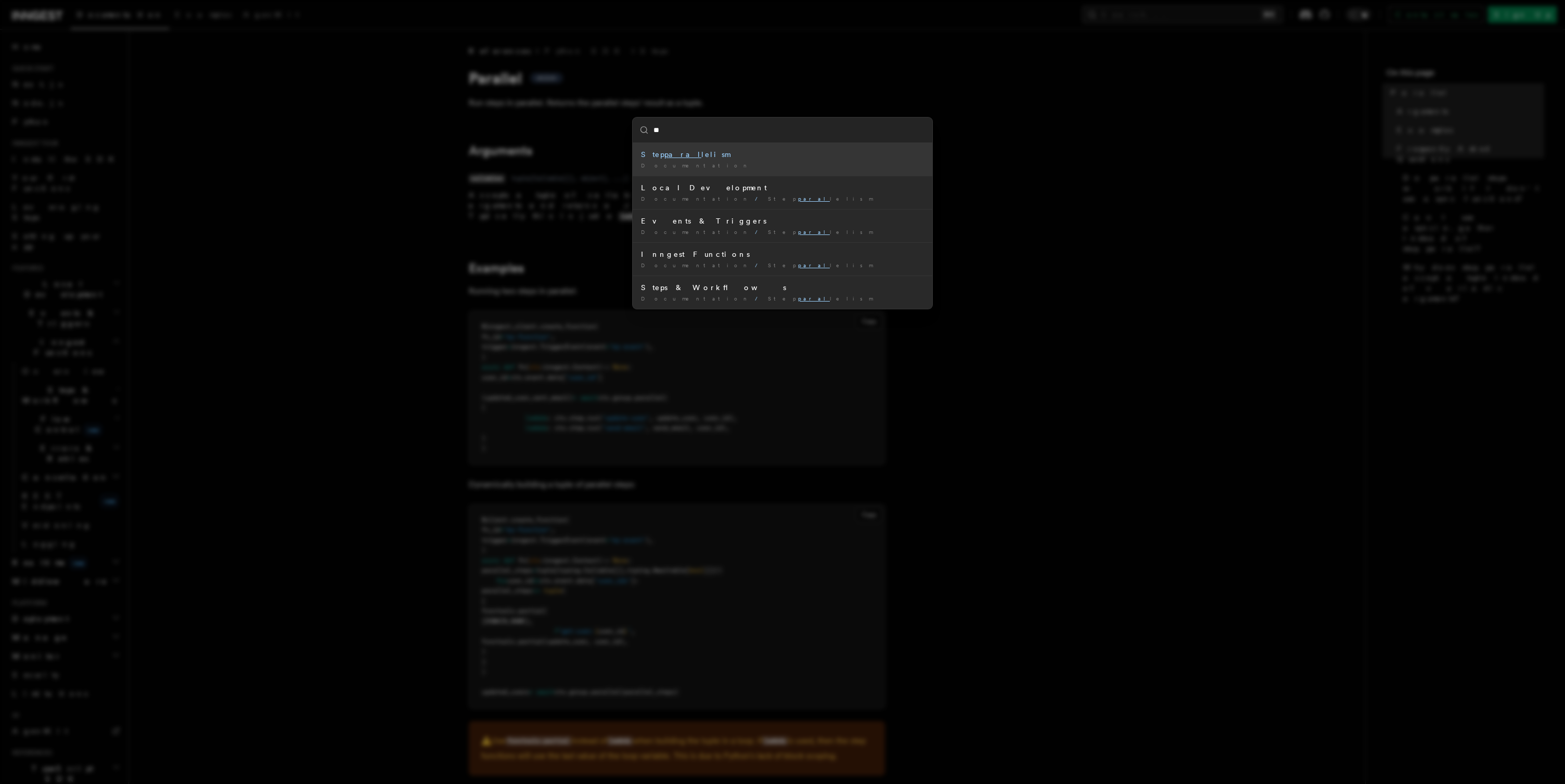
type input "*"
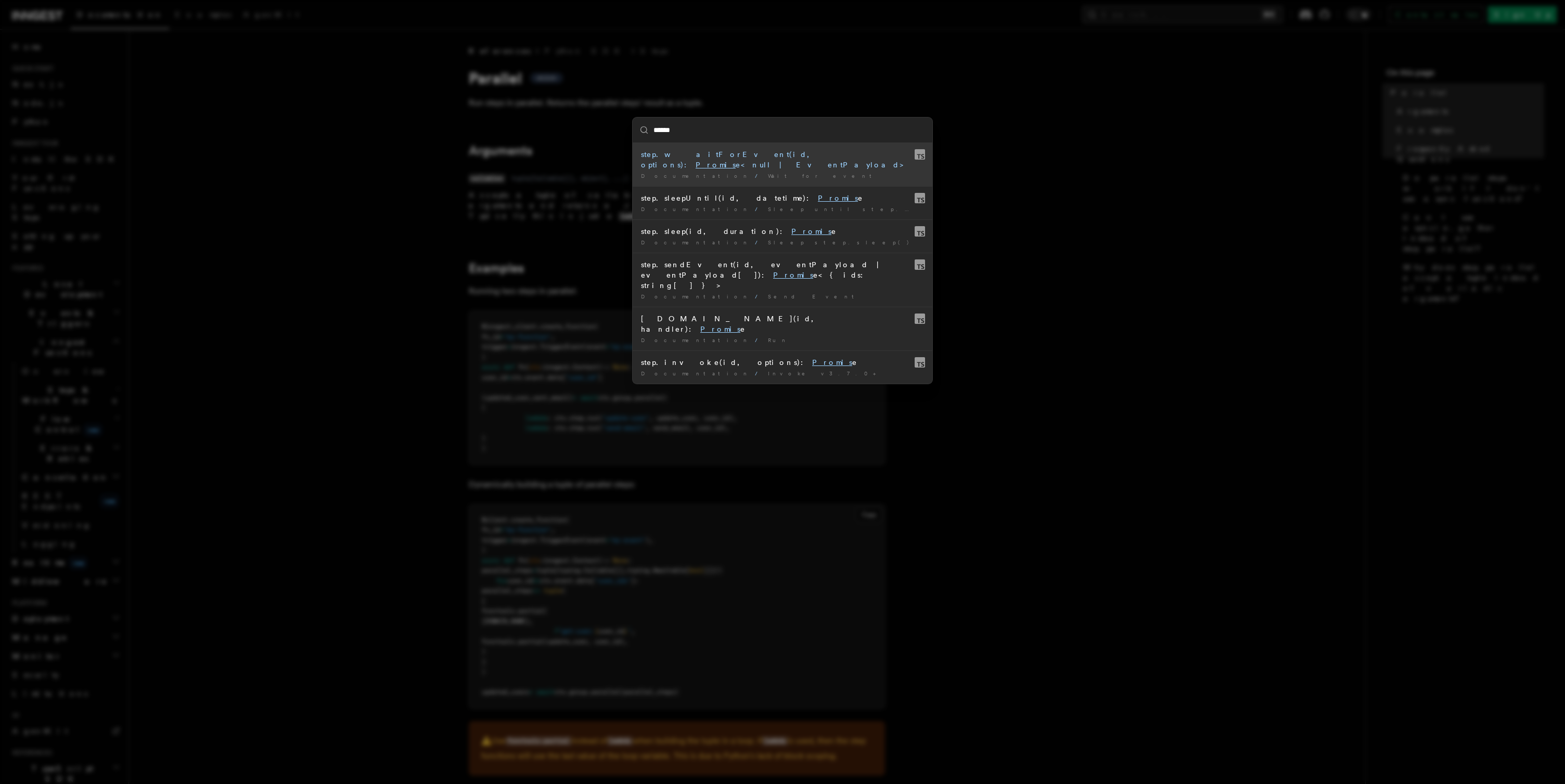
type input "*******"
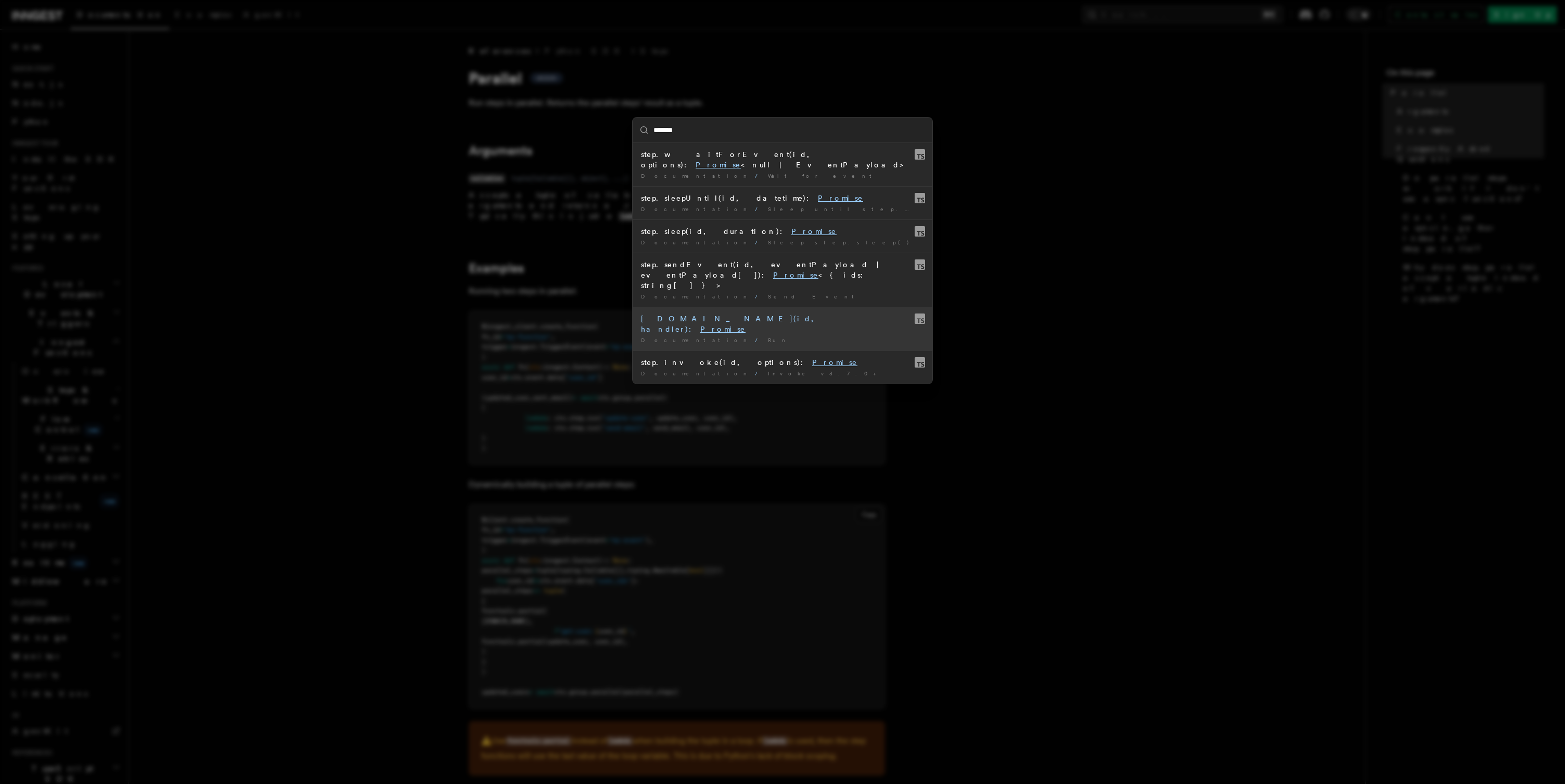
click at [721, 325] on mark "Promise" at bounding box center [723, 329] width 46 height 8
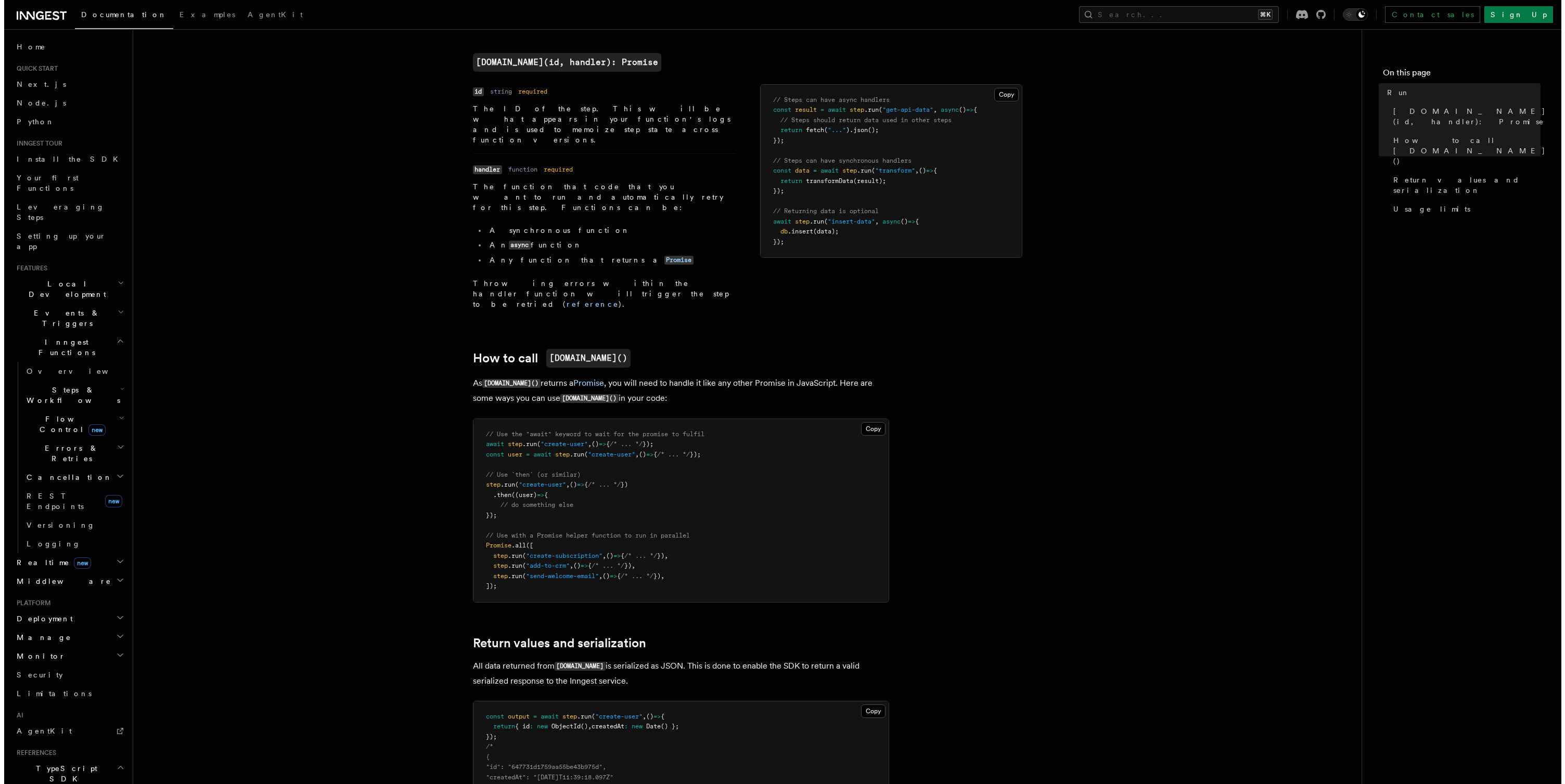
scroll to position [269, 0]
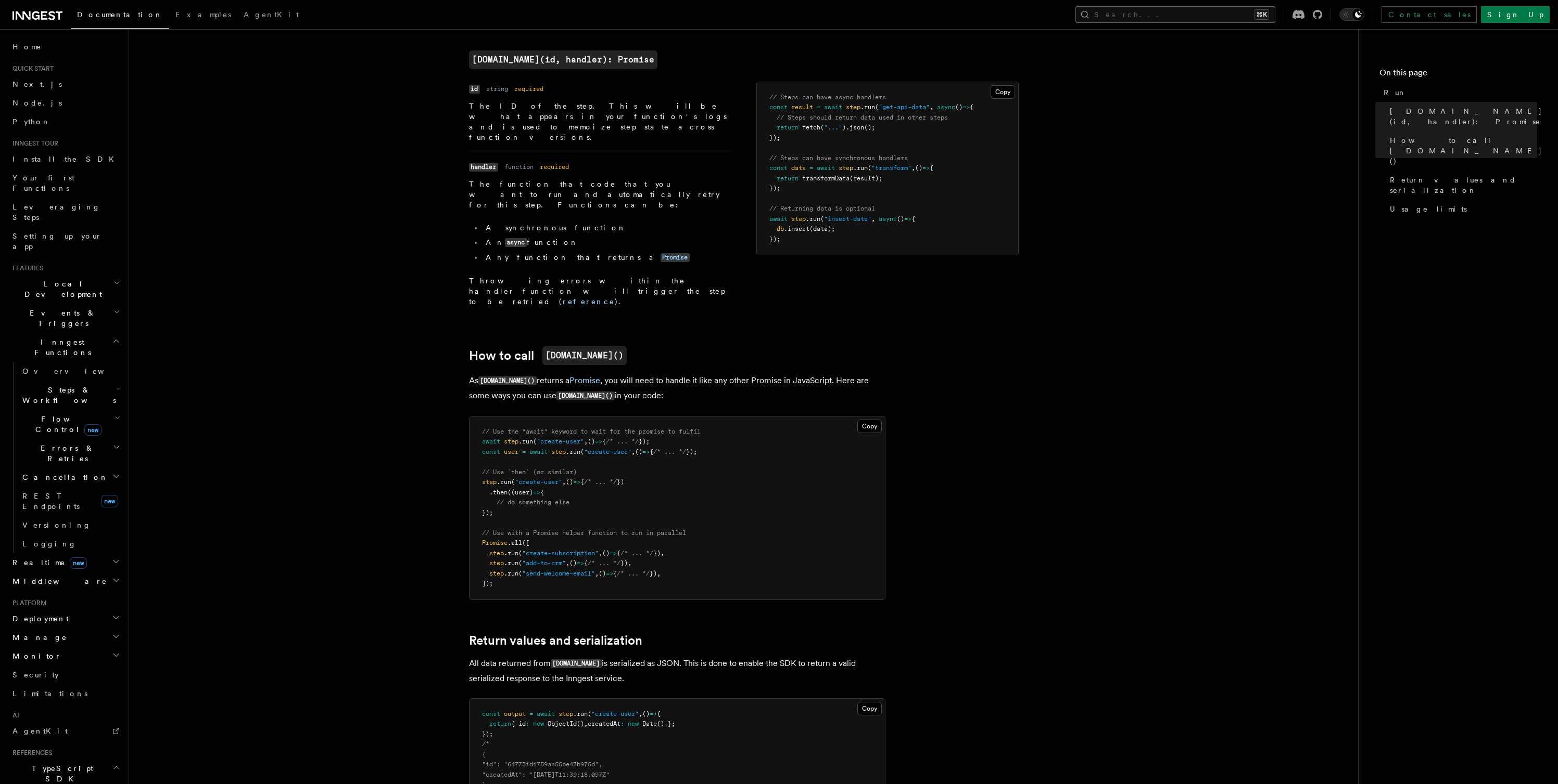
click at [1193, 18] on button "Search... ⌘K" at bounding box center [1175, 15] width 200 height 16
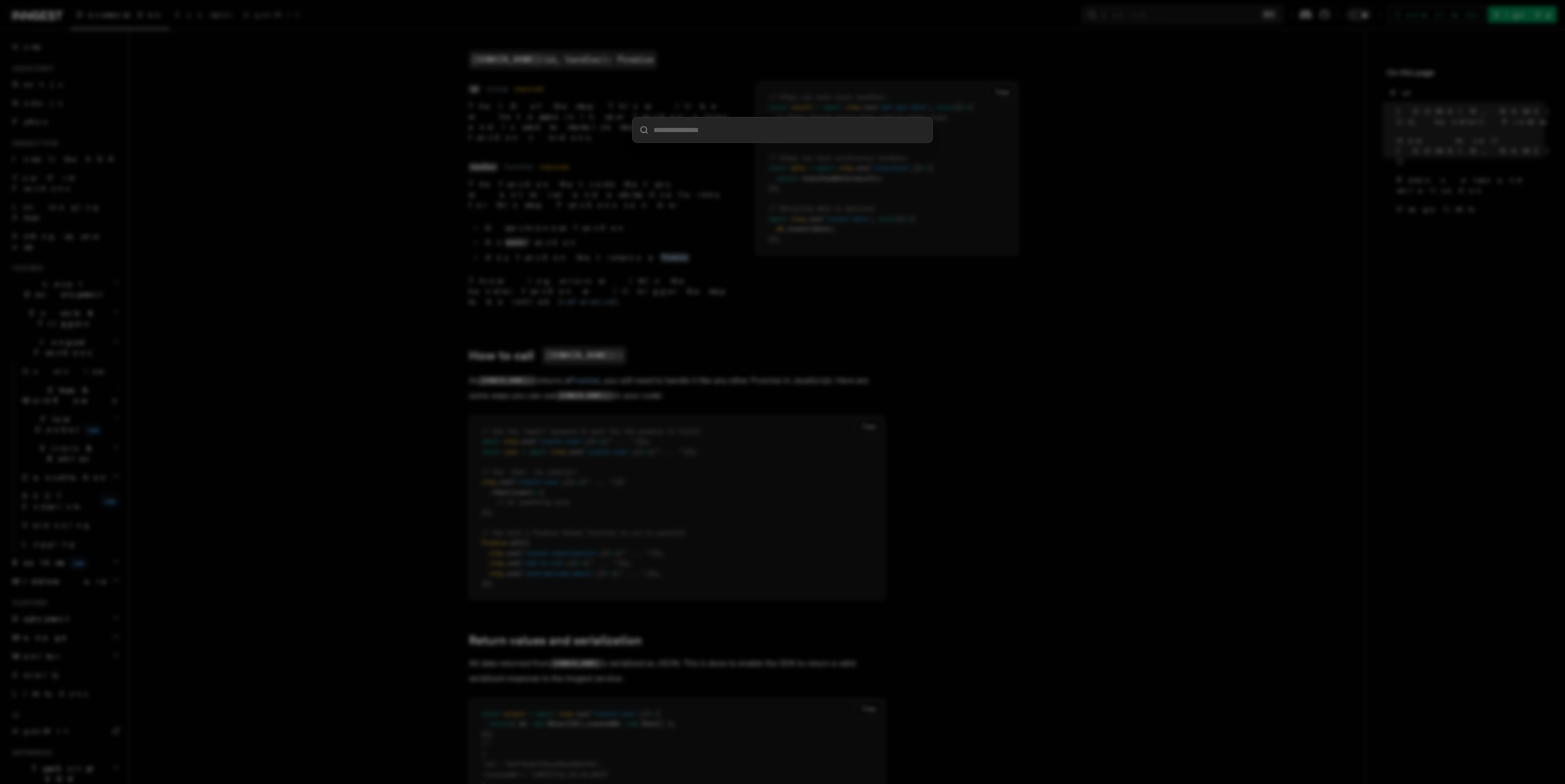
click at [1180, 52] on div at bounding box center [782, 392] width 1565 height 784
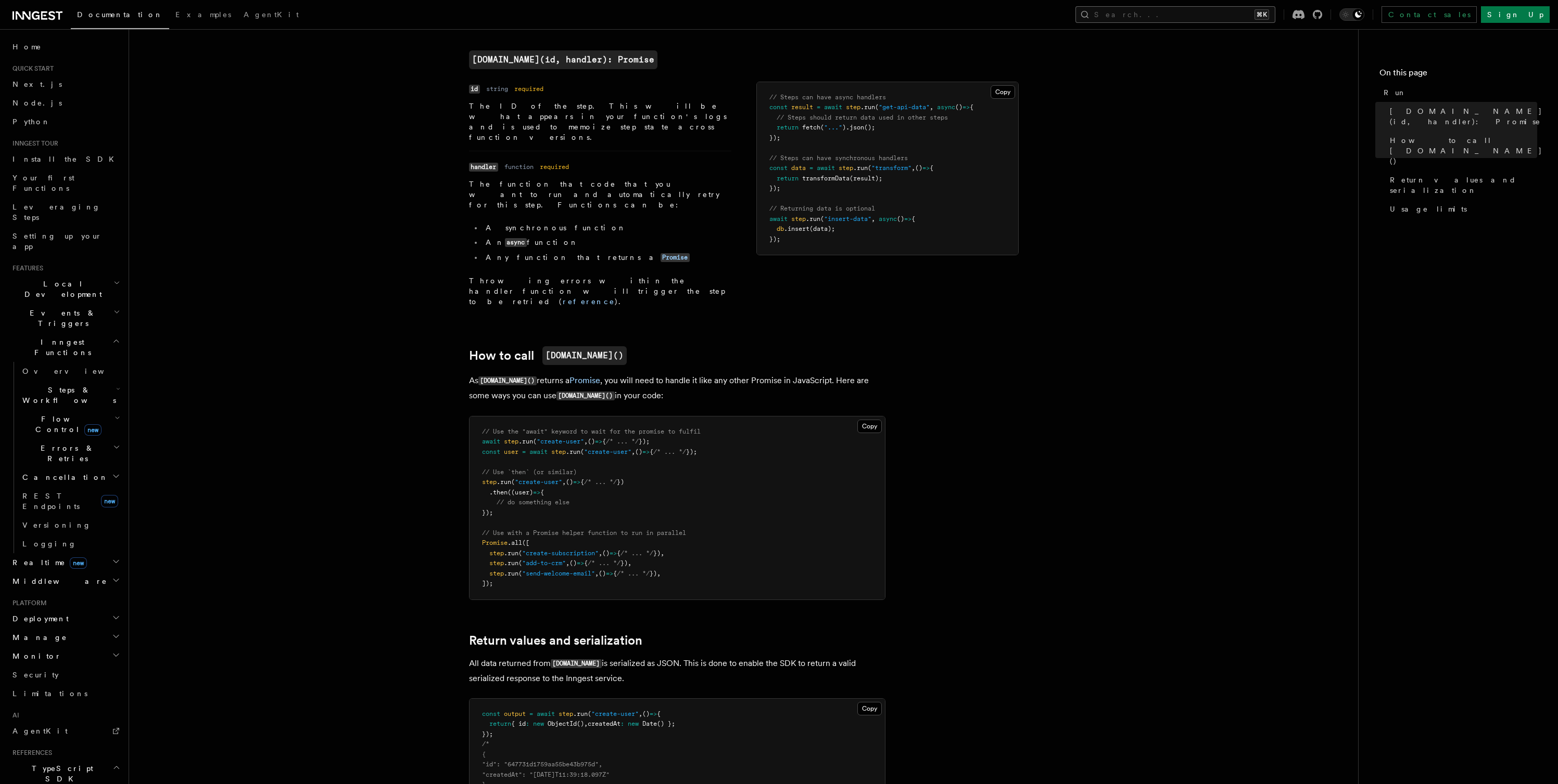
click at [1201, 12] on button "Search... ⌘K" at bounding box center [1175, 15] width 200 height 16
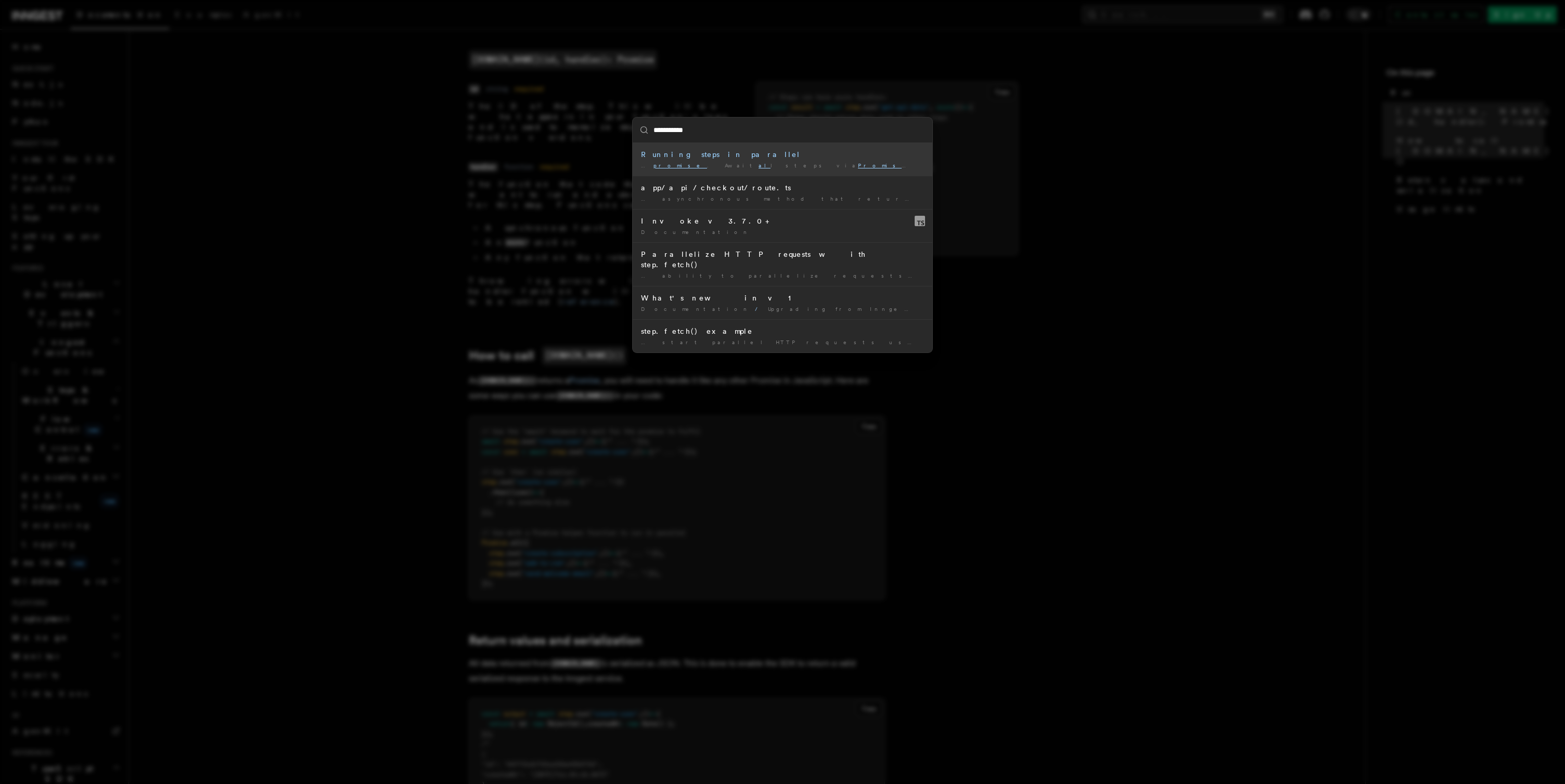
type input "**********"
click at [664, 156] on div "Running steps in parallel" at bounding box center [782, 154] width 283 height 10
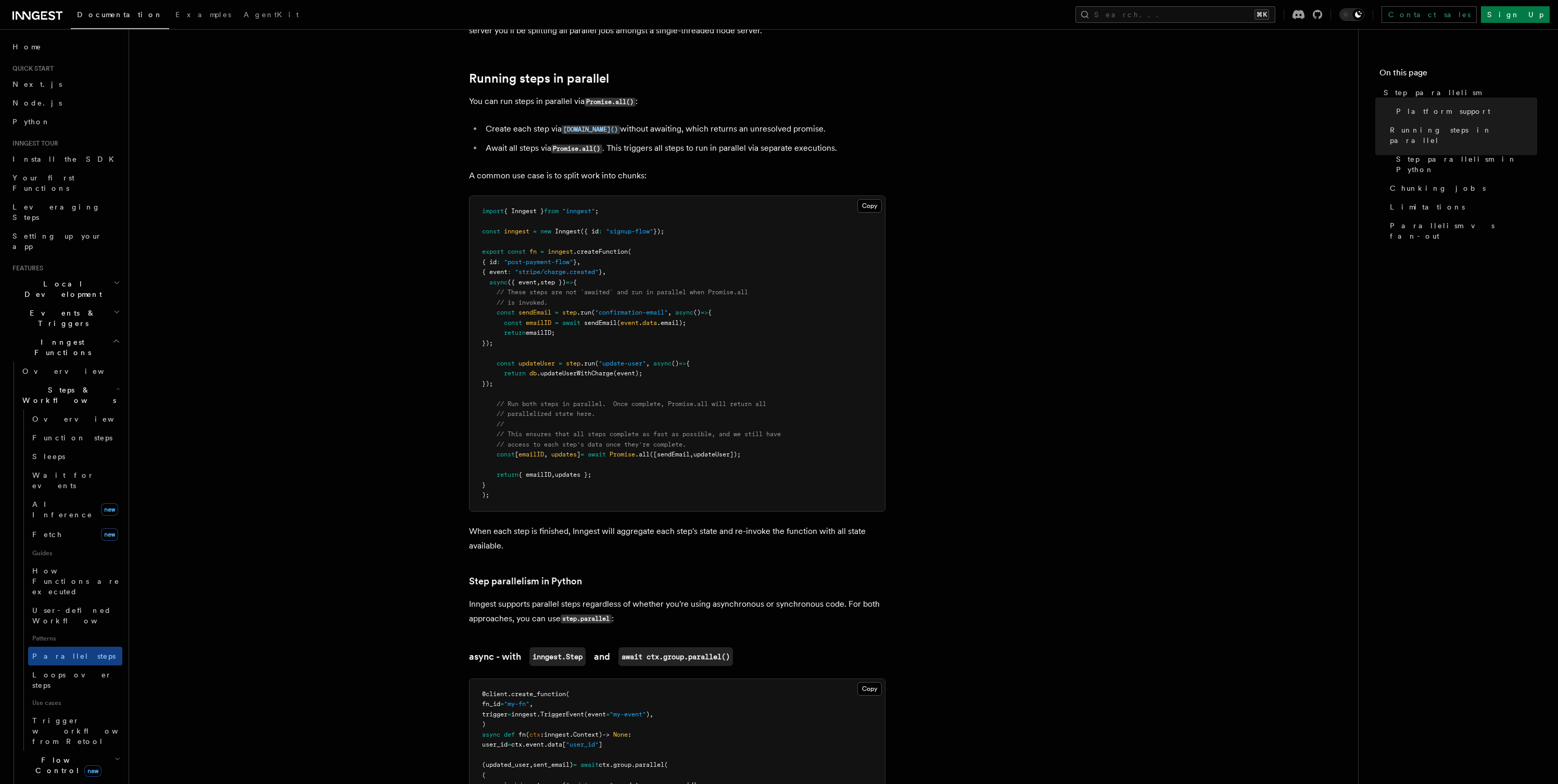
scroll to position [200, 0]
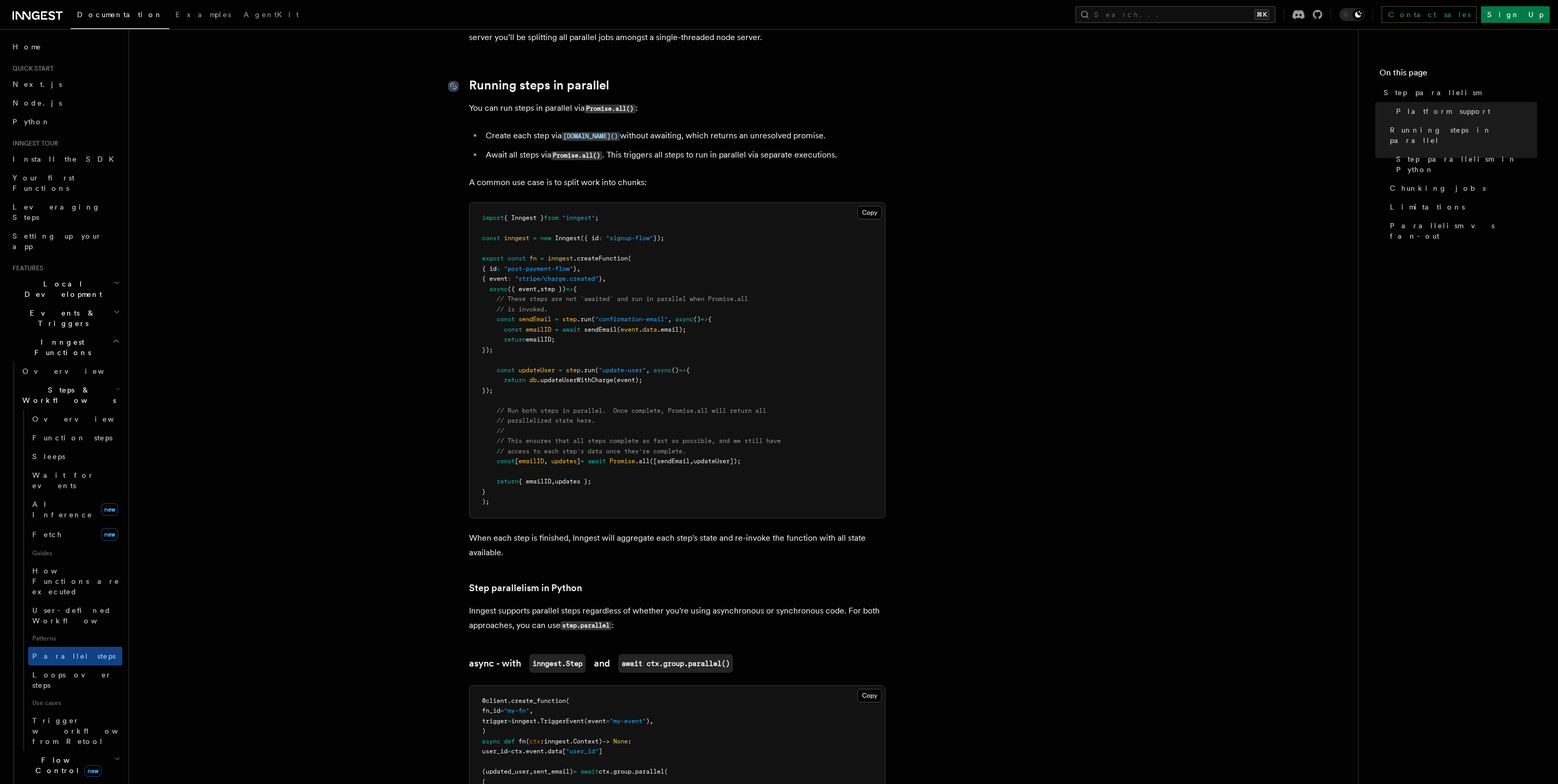
click at [451, 81] on icon at bounding box center [453, 86] width 10 height 10
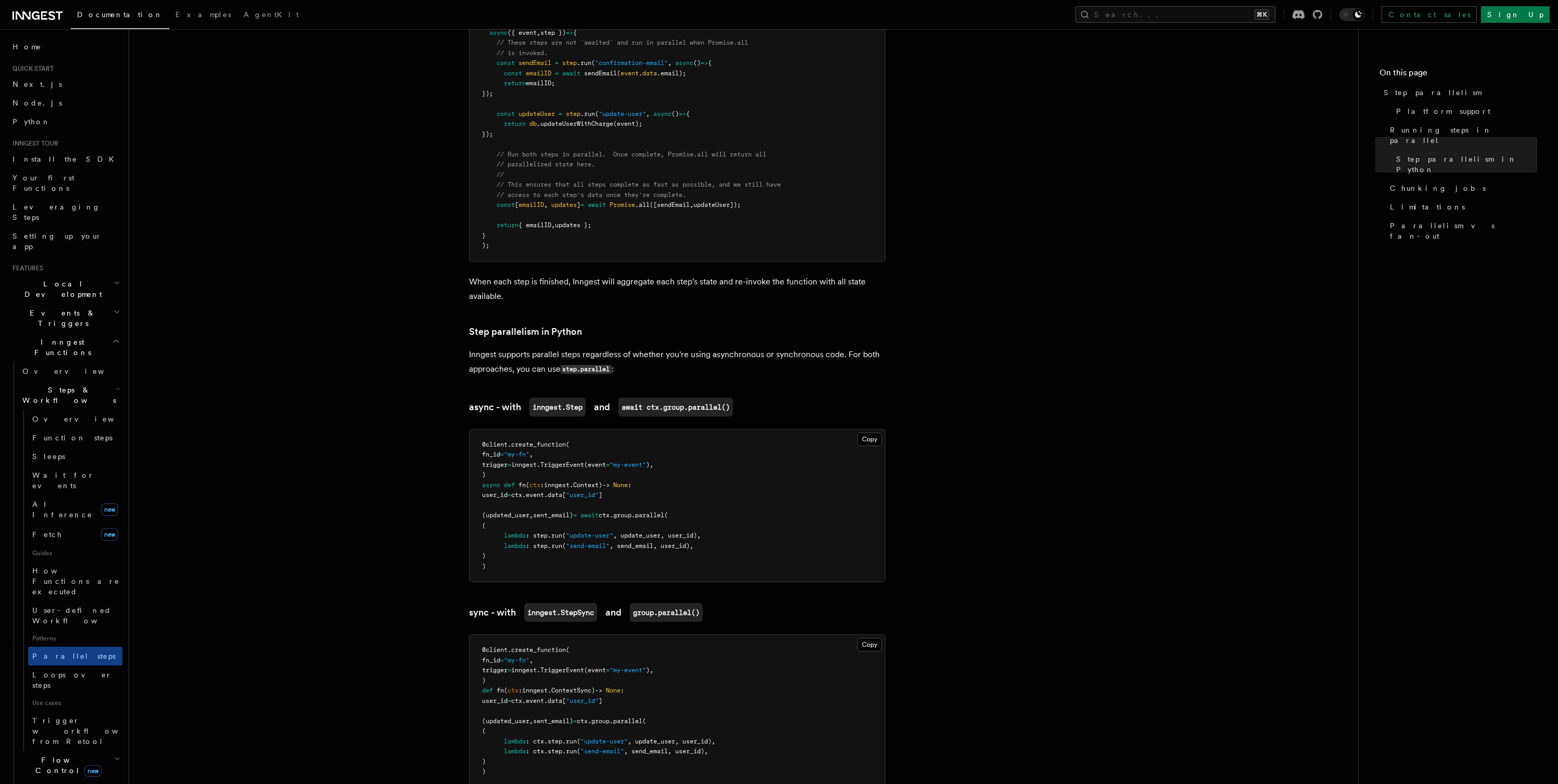
scroll to position [0, 0]
